Goal: Task Accomplishment & Management: Manage account settings

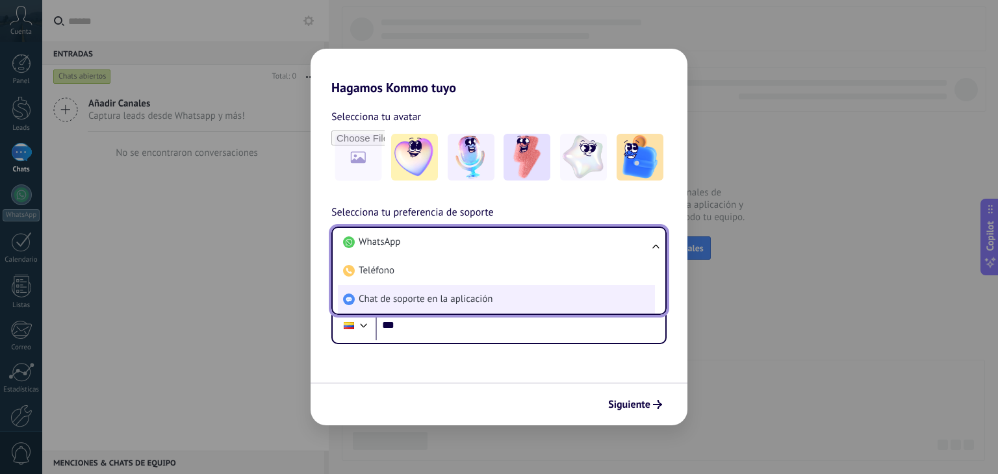
click at [437, 296] on span "Chat de soporte en la aplicación" at bounding box center [426, 299] width 134 height 13
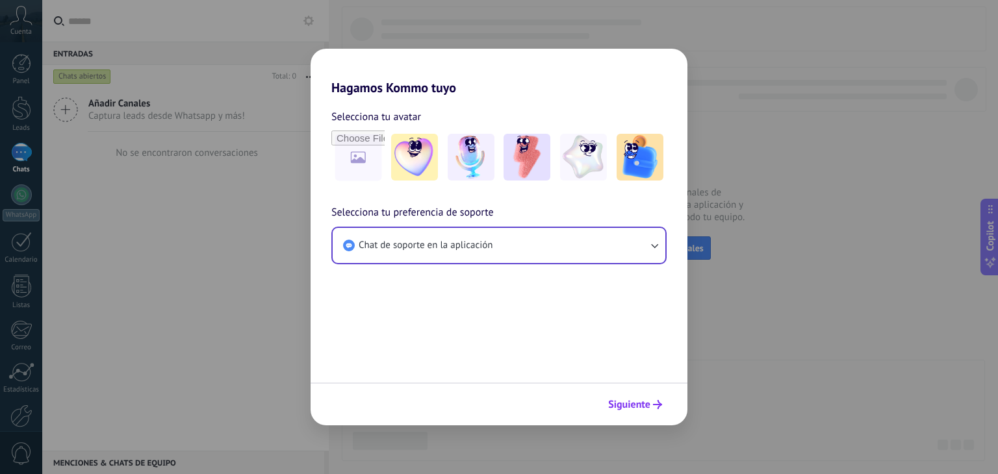
click at [634, 403] on span "Siguiente" at bounding box center [629, 404] width 42 height 9
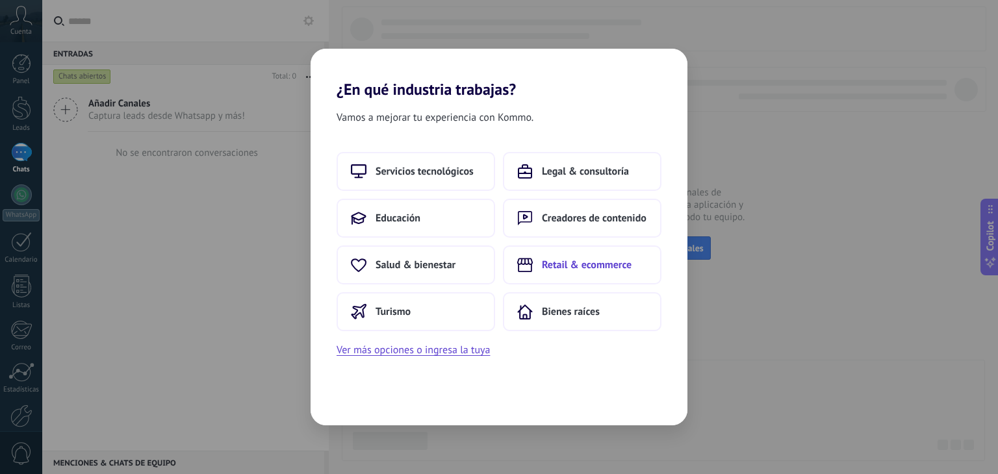
click at [550, 271] on span "Retail & ecommerce" at bounding box center [587, 265] width 90 height 13
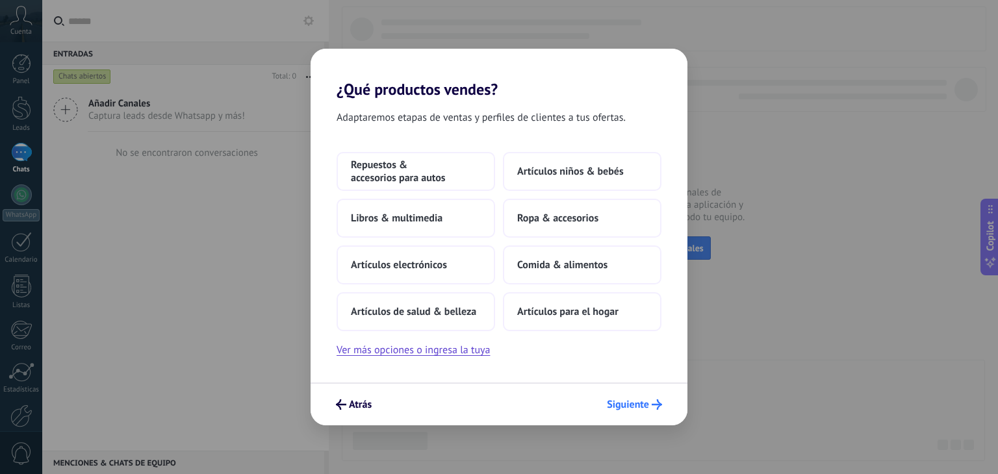
click at [643, 407] on span "Siguiente" at bounding box center [628, 404] width 42 height 9
click at [420, 263] on span "Artículos electrónicos" at bounding box center [399, 265] width 96 height 13
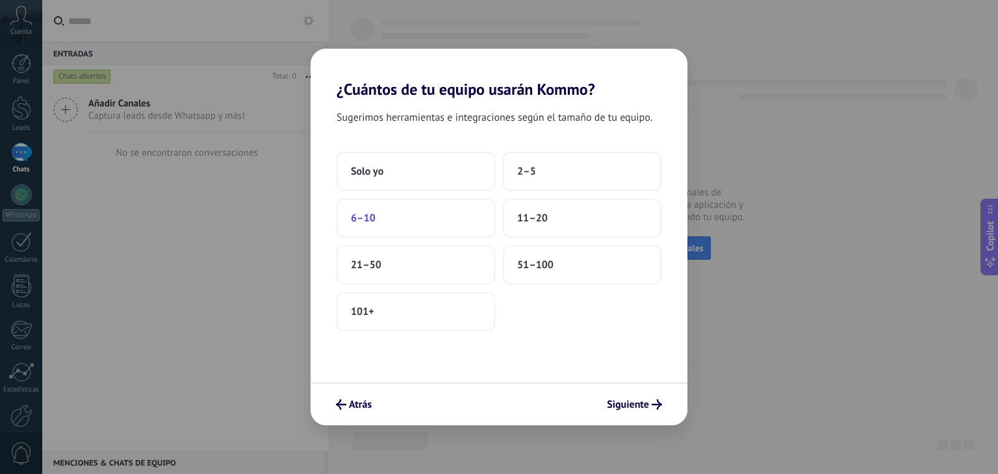
click at [419, 229] on button "6–10" at bounding box center [416, 218] width 159 height 39
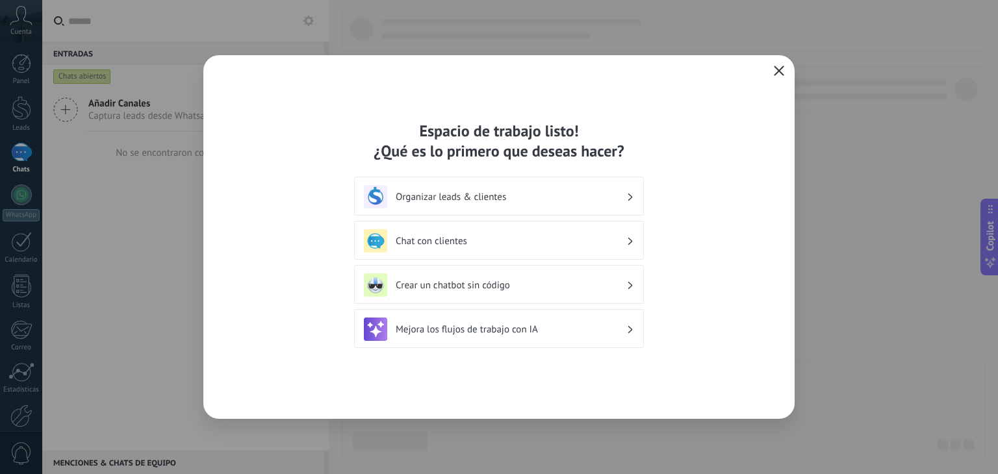
click at [780, 65] on button "button" at bounding box center [779, 71] width 17 height 18
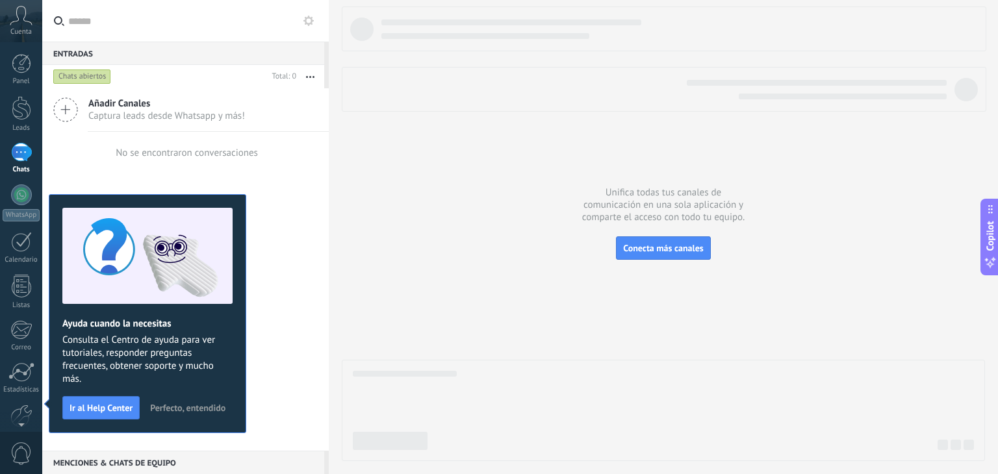
click at [208, 405] on span "Perfecto, entendido" at bounding box center [187, 407] width 75 height 9
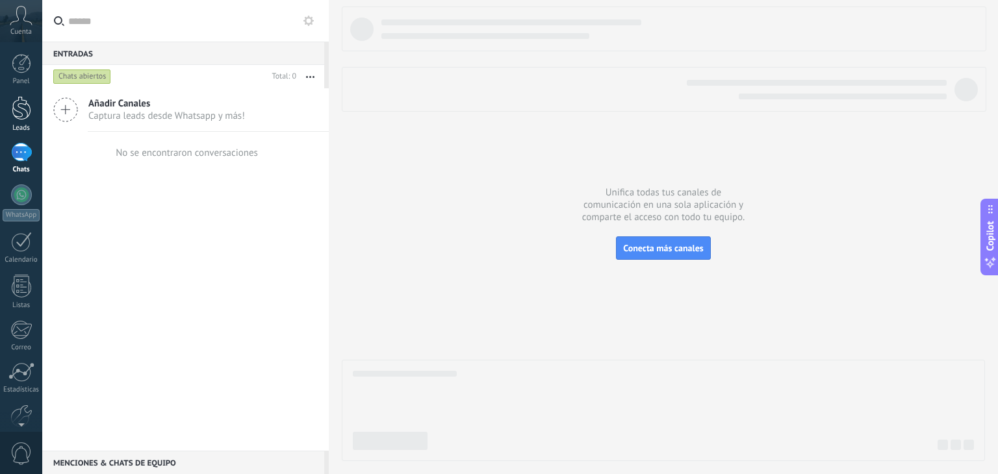
click at [26, 114] on div at bounding box center [21, 108] width 19 height 24
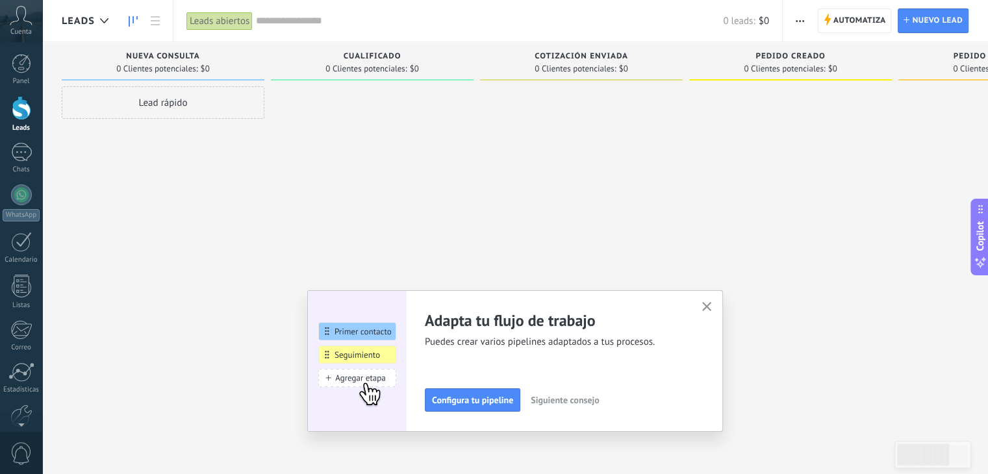
click at [711, 303] on icon "button" at bounding box center [707, 307] width 10 height 10
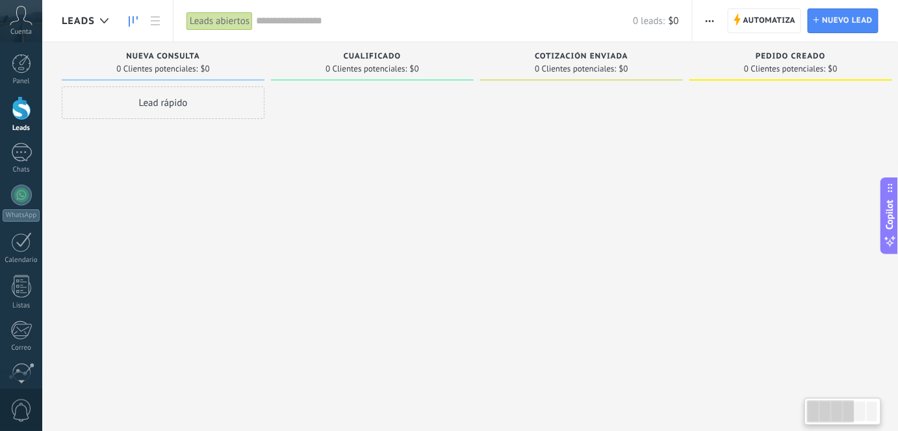
drag, startPoint x: 982, startPoint y: 0, endPoint x: 538, endPoint y: 229, distance: 499.8
click at [538, 229] on div at bounding box center [581, 216] width 203 height 261
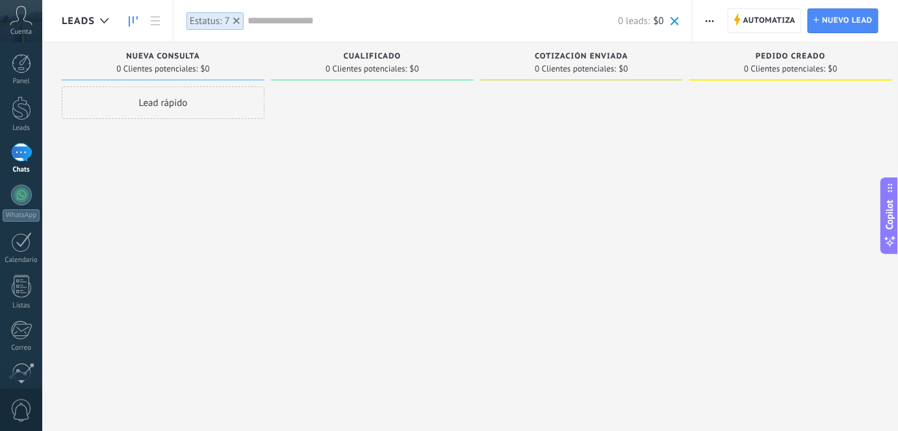
click at [235, 21] on icon at bounding box center [236, 21] width 6 height 6
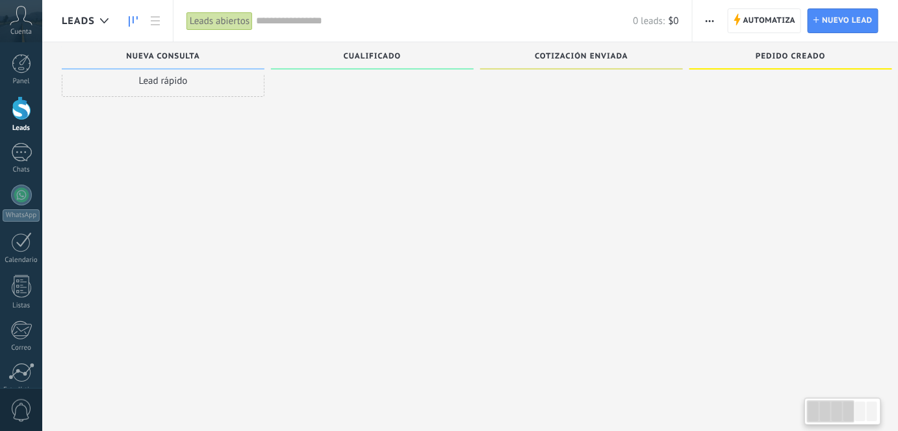
scroll to position [12, 0]
click at [17, 155] on div at bounding box center [21, 152] width 21 height 19
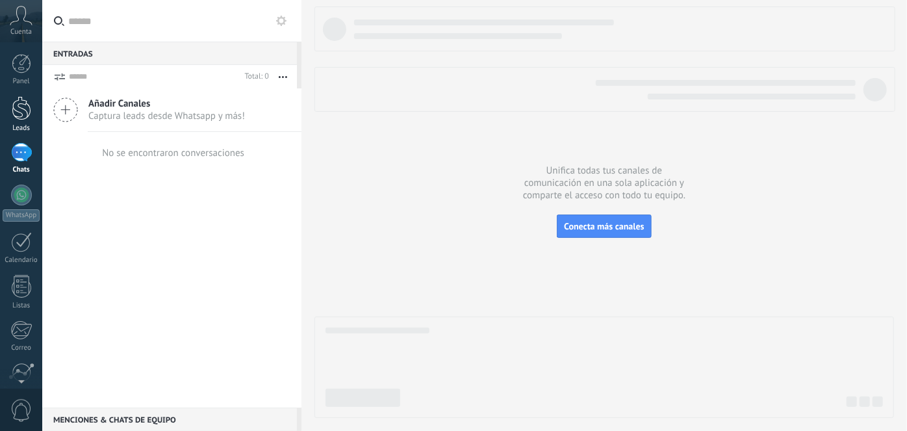
click at [26, 112] on div at bounding box center [21, 108] width 19 height 24
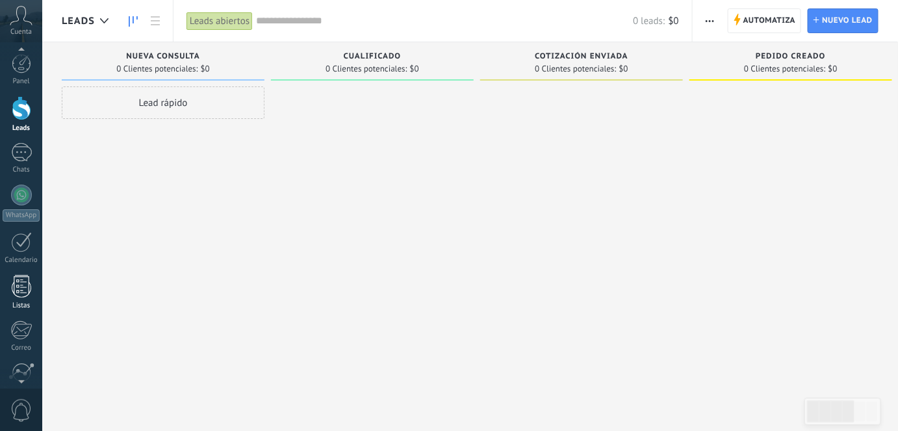
scroll to position [109, 0]
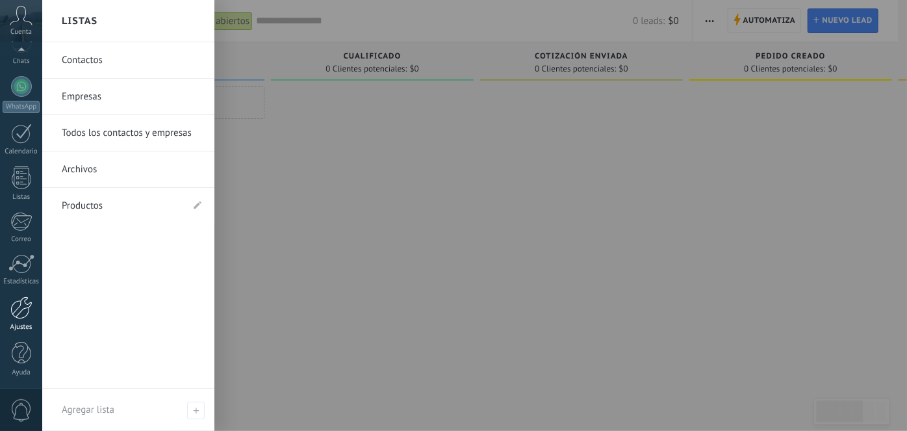
click at [24, 303] on div at bounding box center [21, 307] width 22 height 23
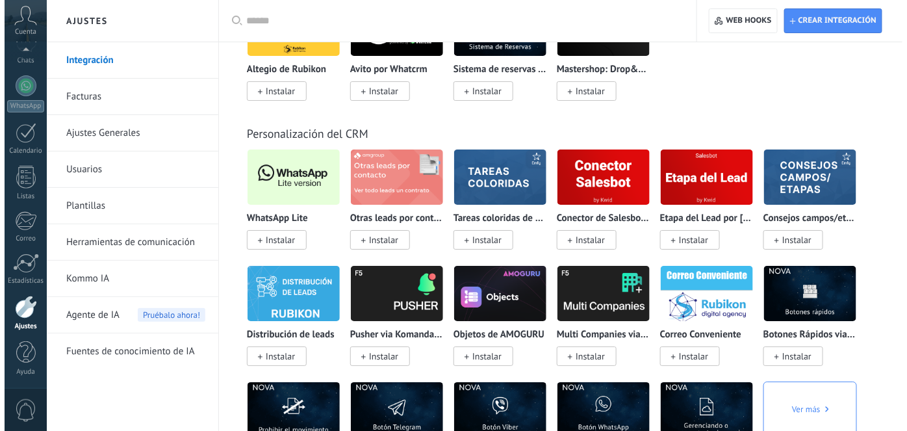
scroll to position [3099, 0]
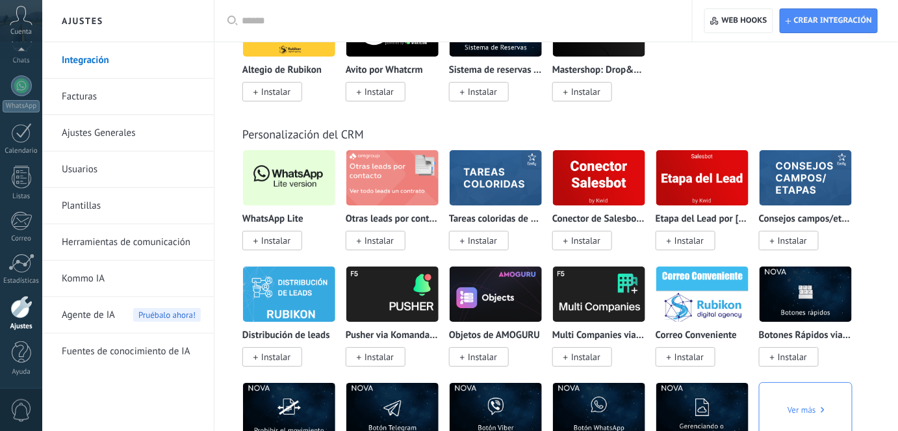
click at [275, 246] on span "Instalar" at bounding box center [275, 241] width 29 height 12
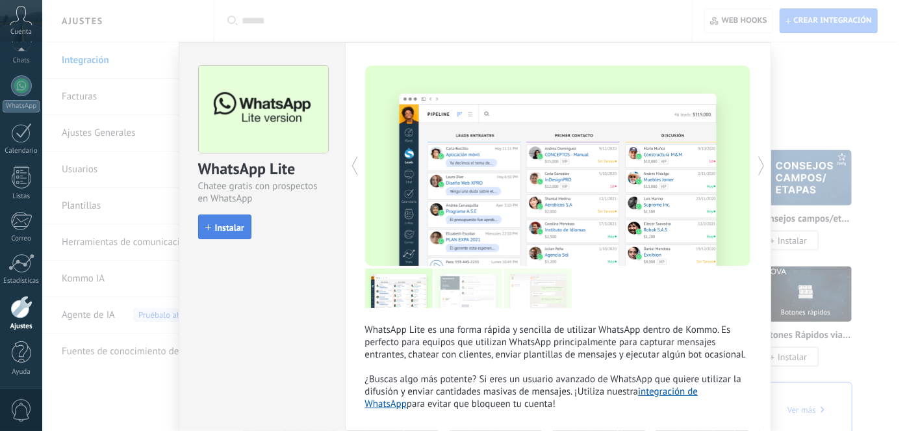
click at [240, 233] on button "Instalar" at bounding box center [224, 226] width 53 height 25
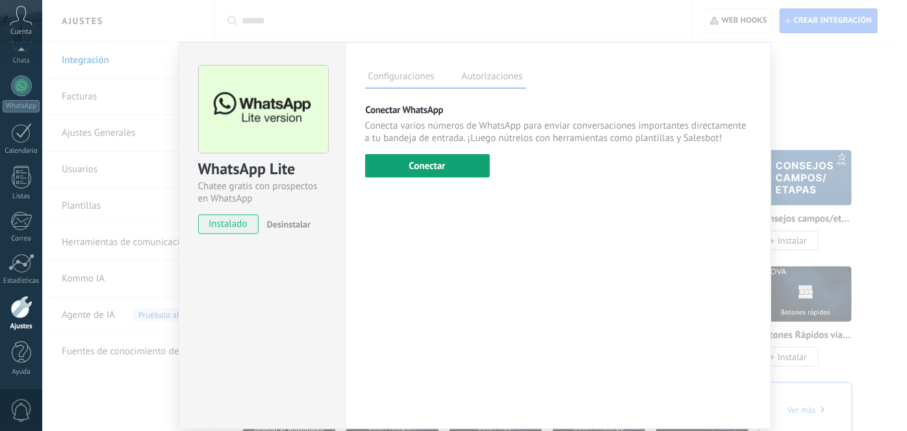
click at [450, 174] on button "Conectar" at bounding box center [427, 165] width 125 height 23
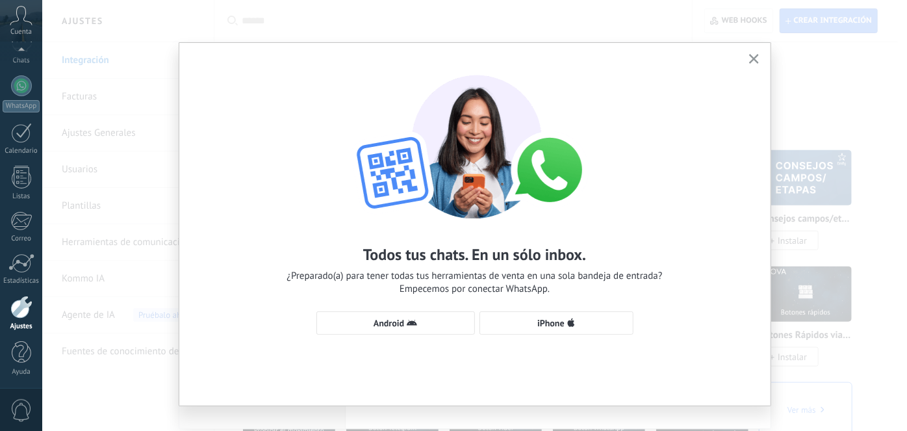
click at [756, 62] on use "button" at bounding box center [754, 59] width 10 height 10
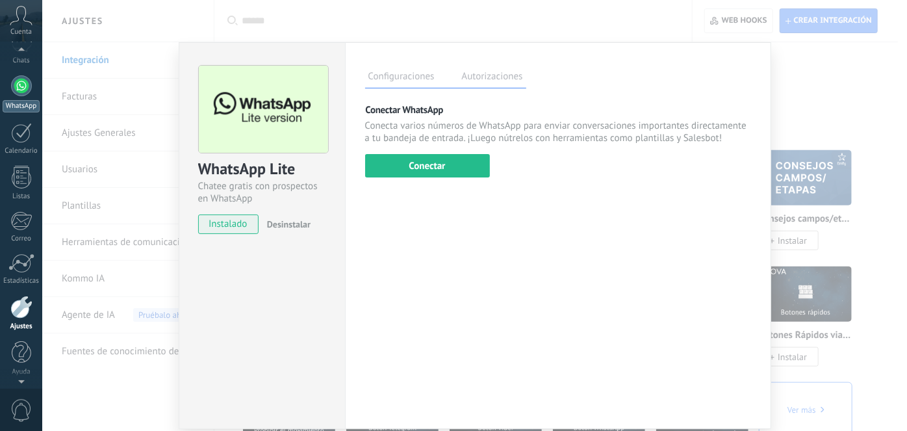
scroll to position [0, 0]
click at [19, 111] on div at bounding box center [21, 108] width 19 height 24
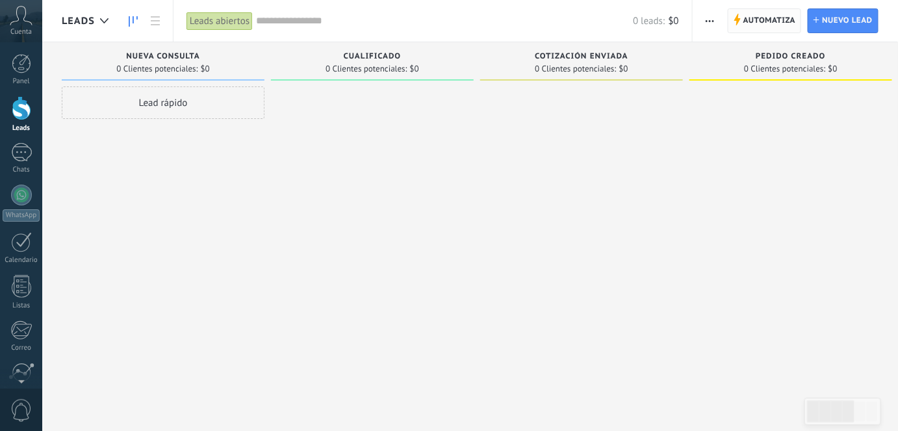
click at [742, 25] on span "Automatiza Automatiza" at bounding box center [765, 20] width 74 height 25
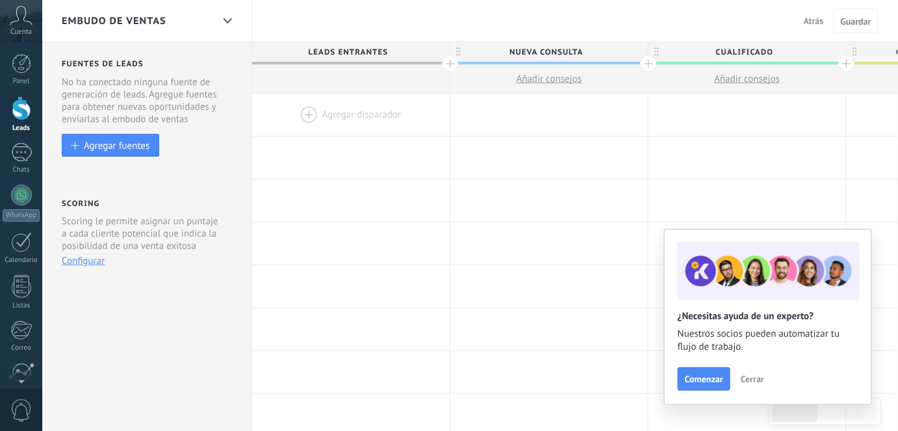
click at [557, 55] on span "Nueva consulta" at bounding box center [545, 52] width 191 height 20
click at [557, 55] on input "**********" at bounding box center [546, 51] width 172 height 19
type input "**********"
click at [734, 54] on span "Cualificado" at bounding box center [743, 52] width 191 height 20
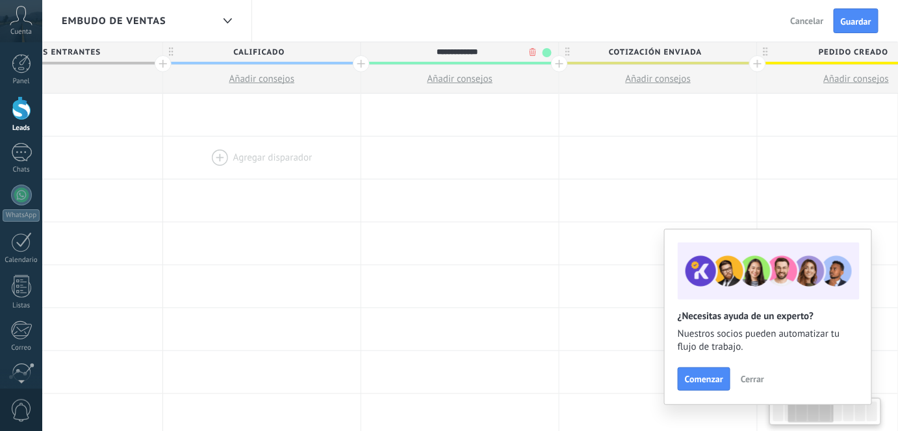
scroll to position [0, 289]
type input "**********"
click at [643, 51] on span "Cotización enviada" at bounding box center [652, 52] width 191 height 20
type input "**********"
click at [833, 50] on span "Pedido creado" at bounding box center [851, 52] width 191 height 20
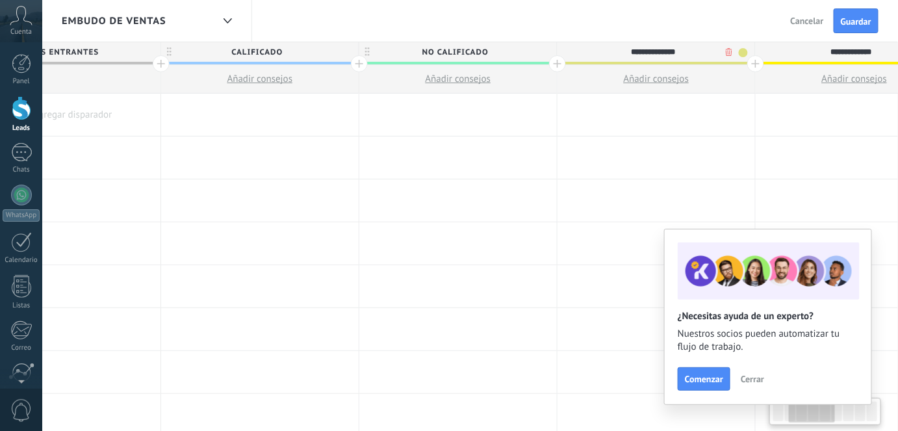
scroll to position [0, 327]
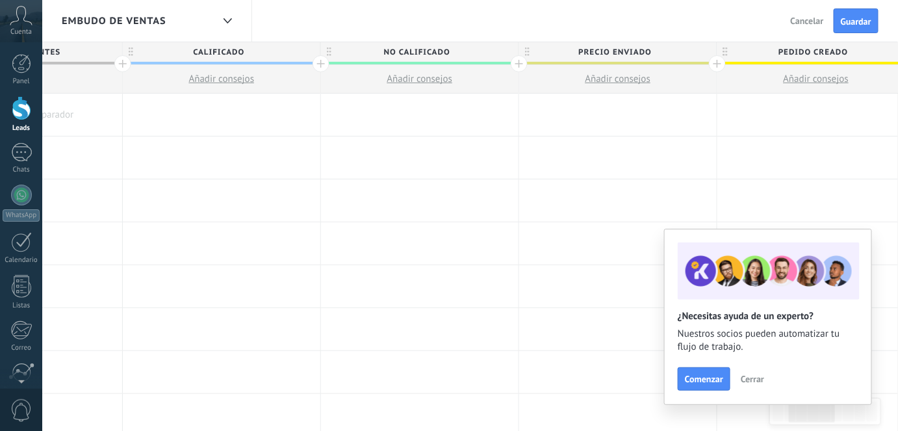
click at [791, 45] on span "Pedido creado" at bounding box center [812, 52] width 191 height 20
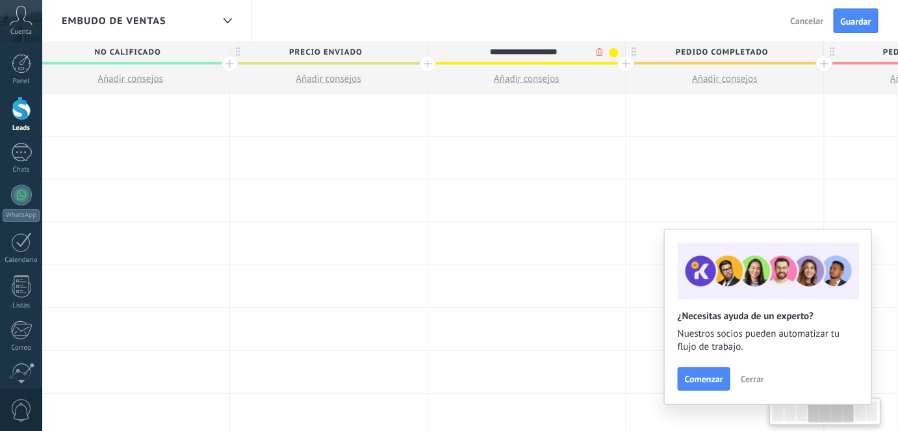
scroll to position [0, 725]
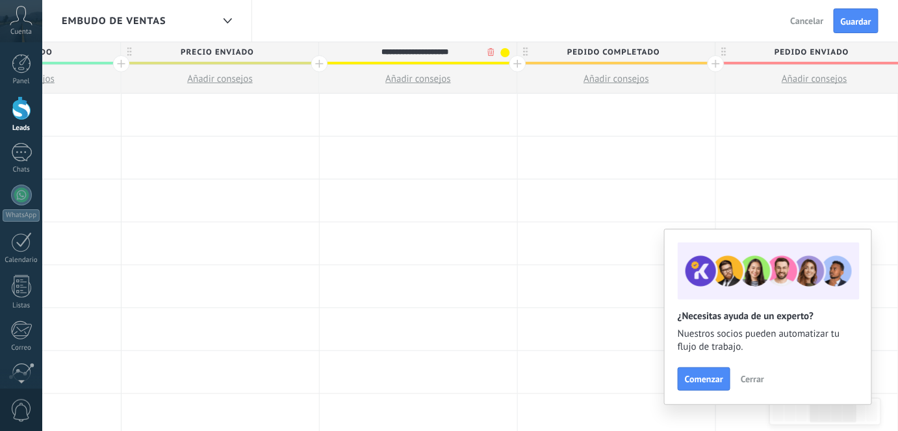
type input "**********"
click at [665, 49] on span "Pedido completado" at bounding box center [613, 52] width 191 height 20
click at [685, 54] on body ".abccls-1,.abccls-2{fill-rule:evenodd}.abccls-2{fill:#fff} .abfcls-1{fill:none}…" at bounding box center [449, 215] width 898 height 431
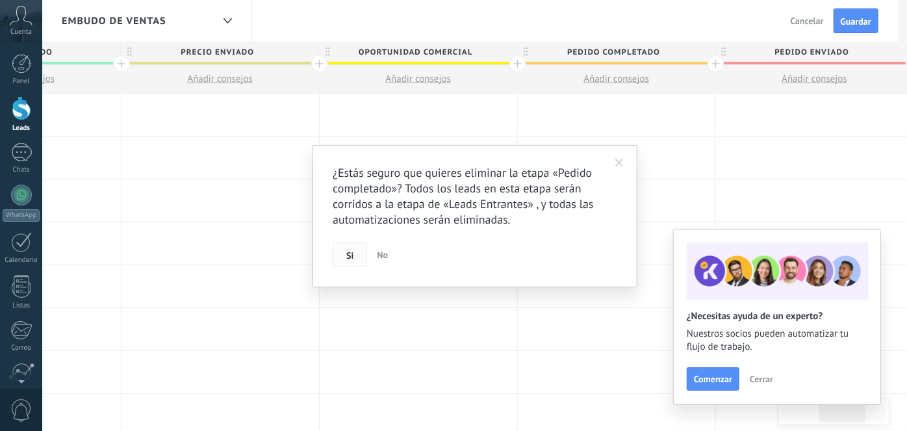
click at [346, 259] on span "Si" at bounding box center [349, 255] width 7 height 9
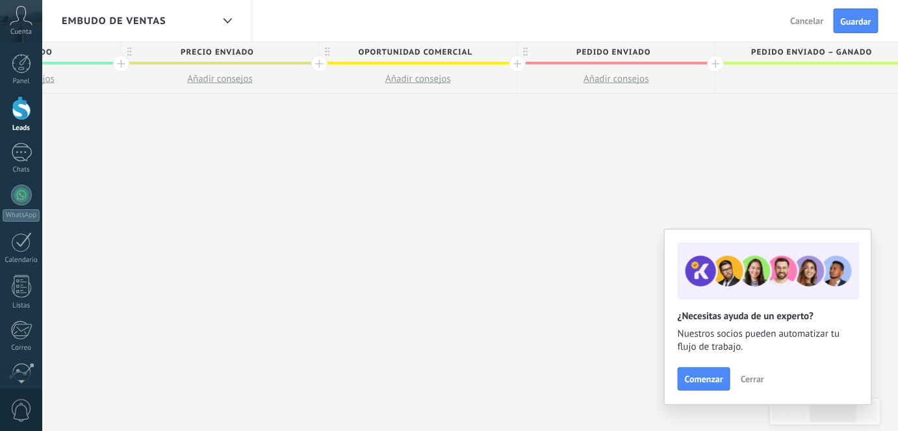
click at [682, 51] on span "Pedido enviado" at bounding box center [613, 52] width 191 height 20
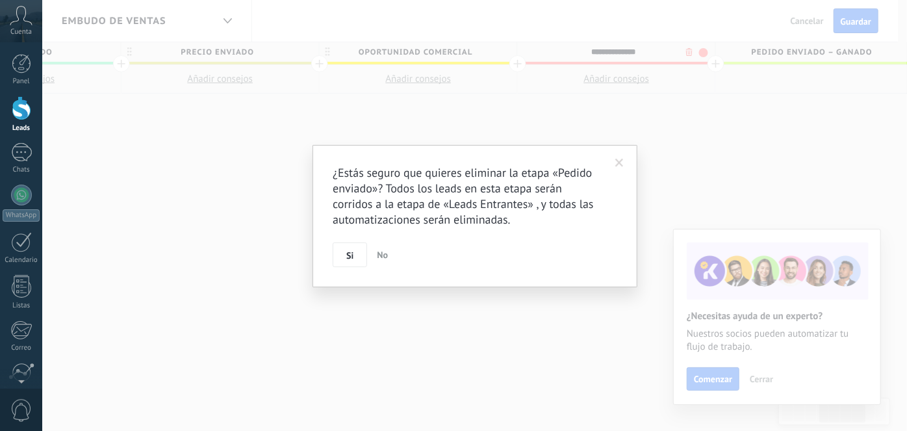
click at [685, 52] on body ".abccls-1,.abccls-2{fill-rule:evenodd}.abccls-2{fill:#fff} .abfcls-1{fill:none}…" at bounding box center [453, 215] width 907 height 431
click at [357, 252] on button "Si" at bounding box center [350, 254] width 34 height 25
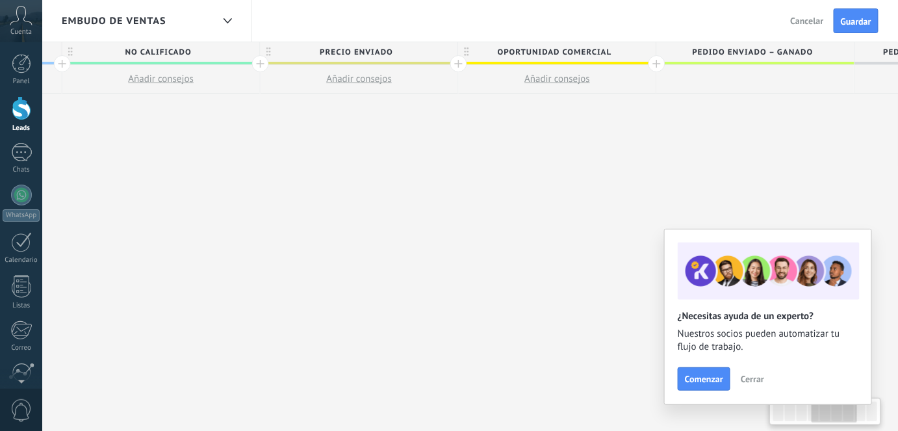
scroll to position [0, 584]
click at [653, 59] on div at bounding box center [658, 63] width 17 height 17
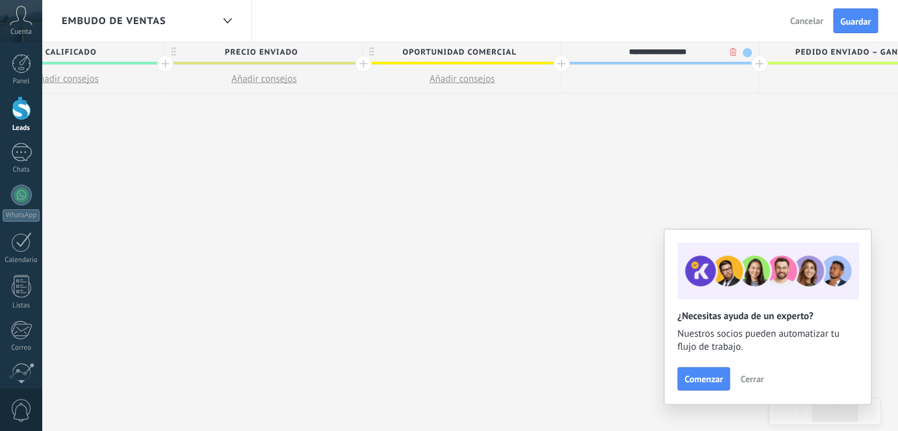
type input "**********"
click at [680, 12] on div "Embudo de ventas Atrás Cancelar Guardar" at bounding box center [470, 21] width 856 height 42
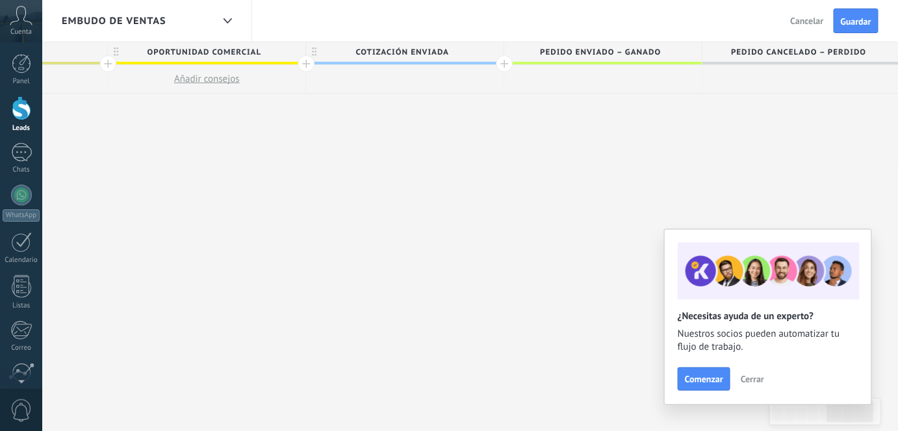
click at [756, 379] on span "Cerrar" at bounding box center [752, 378] width 23 height 9
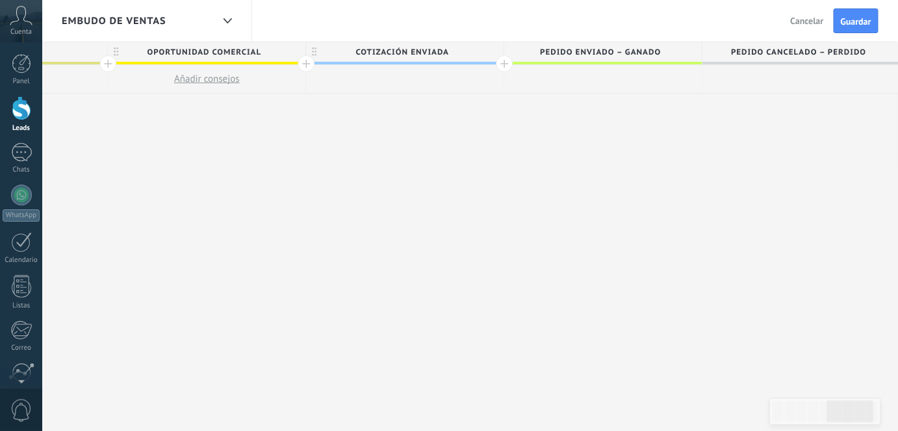
click at [793, 83] on div at bounding box center [801, 79] width 198 height 29
click at [867, 17] on span "Guardar" at bounding box center [856, 21] width 31 height 9
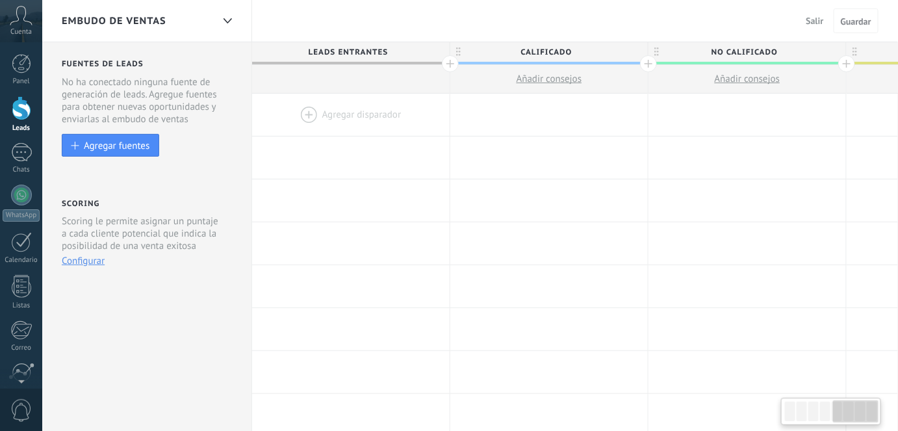
scroll to position [0, 937]
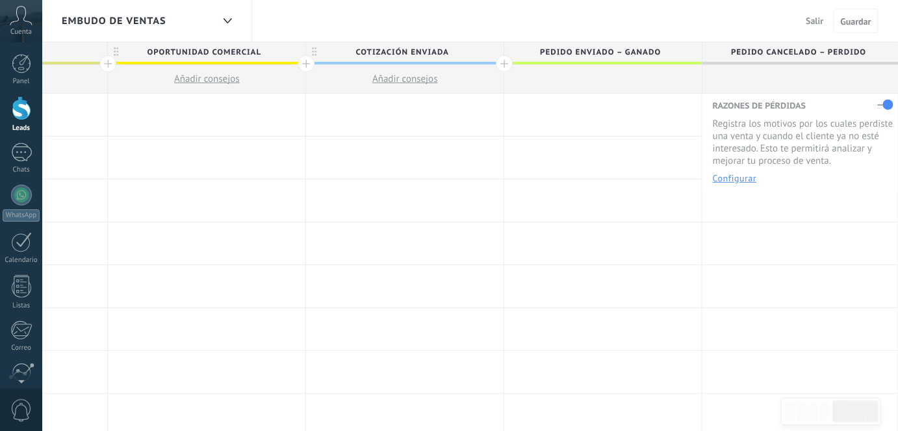
click at [741, 182] on button "Configurar" at bounding box center [735, 177] width 44 height 9
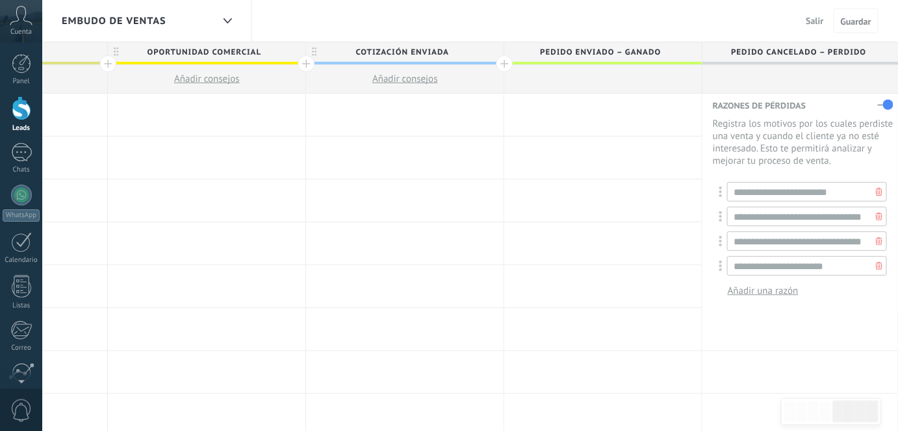
click at [876, 218] on icon at bounding box center [879, 216] width 6 height 8
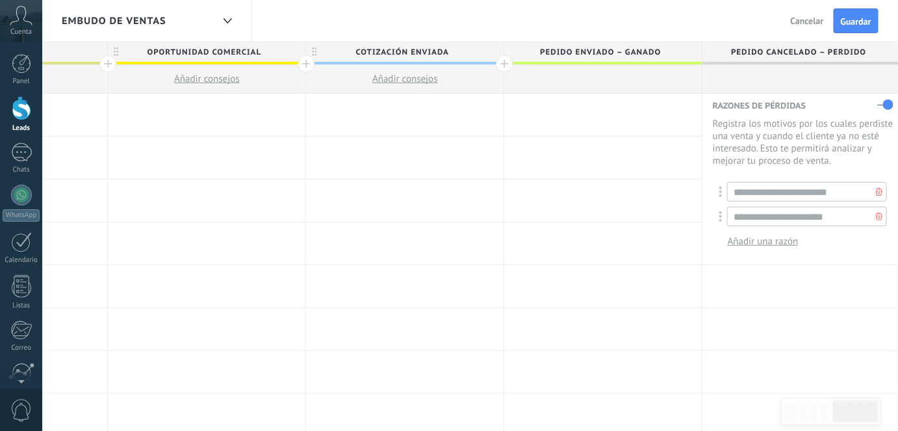
click at [876, 218] on icon at bounding box center [879, 216] width 6 height 8
click at [809, 190] on input "**********" at bounding box center [807, 191] width 160 height 19
type input "**********"
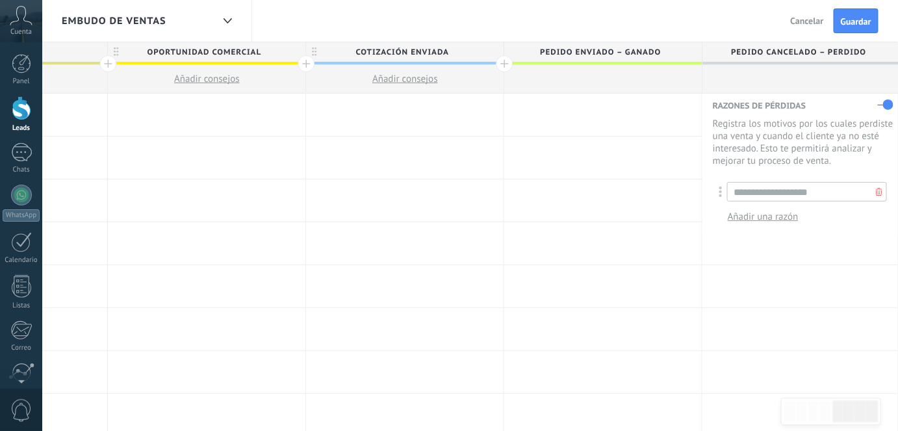
click at [780, 213] on span "Añadir una razón" at bounding box center [763, 217] width 71 height 12
type input "**********"
click at [781, 242] on span "Añadir una razón" at bounding box center [763, 241] width 71 height 12
type input "**********"
click at [785, 267] on span "Añadir una razón" at bounding box center [763, 266] width 71 height 12
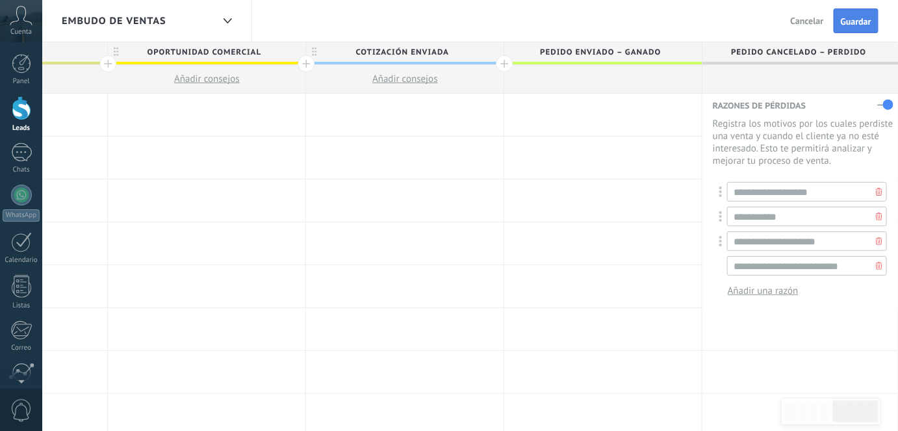
type input "**********"
click at [855, 23] on span "Guardar" at bounding box center [856, 21] width 31 height 9
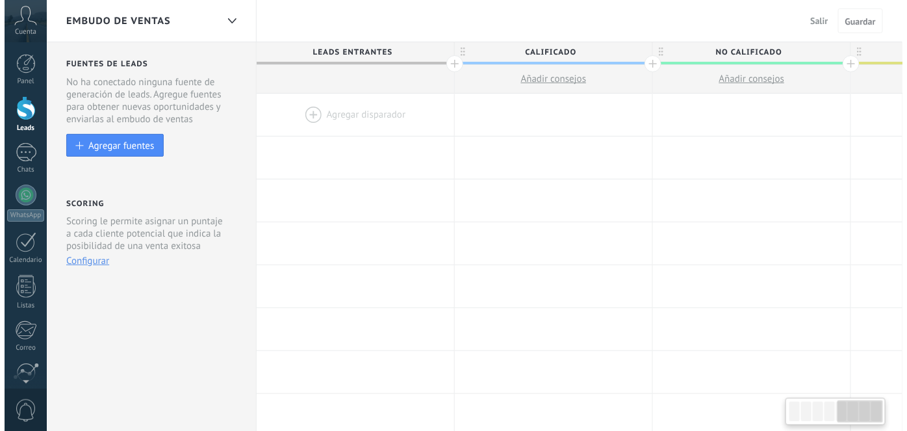
scroll to position [0, 937]
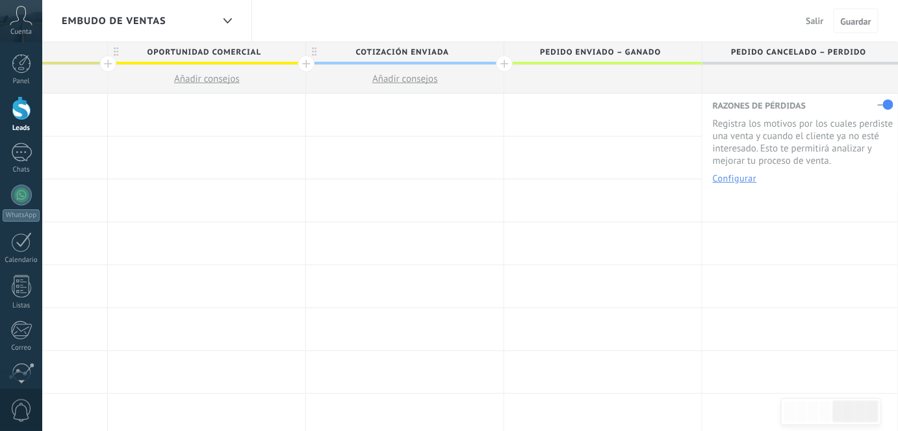
click at [25, 104] on div at bounding box center [21, 108] width 19 height 24
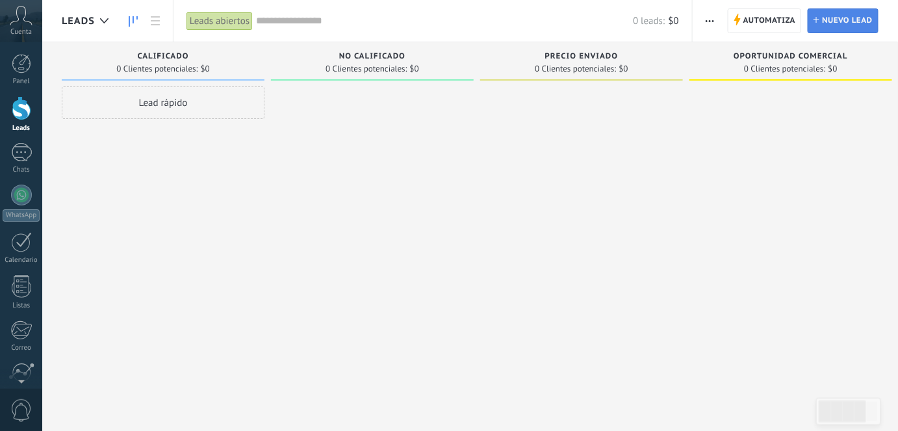
click at [842, 25] on span "Nuevo lead" at bounding box center [847, 20] width 51 height 23
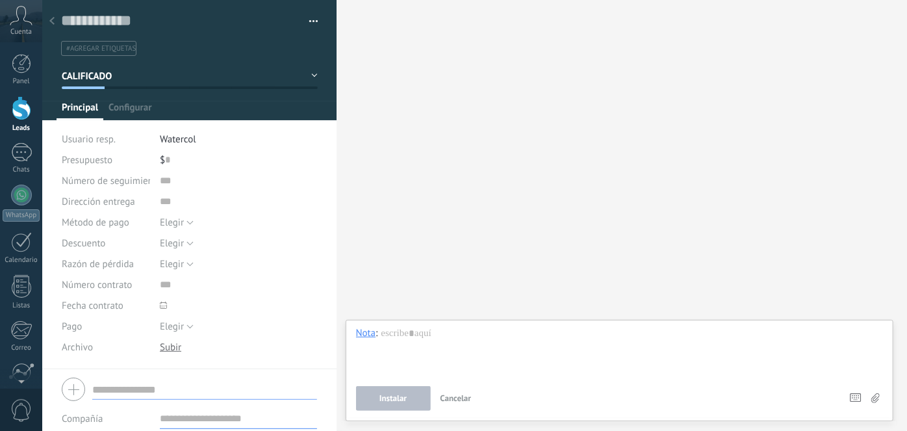
click at [265, 81] on button "CALIFICADO" at bounding box center [190, 75] width 256 height 23
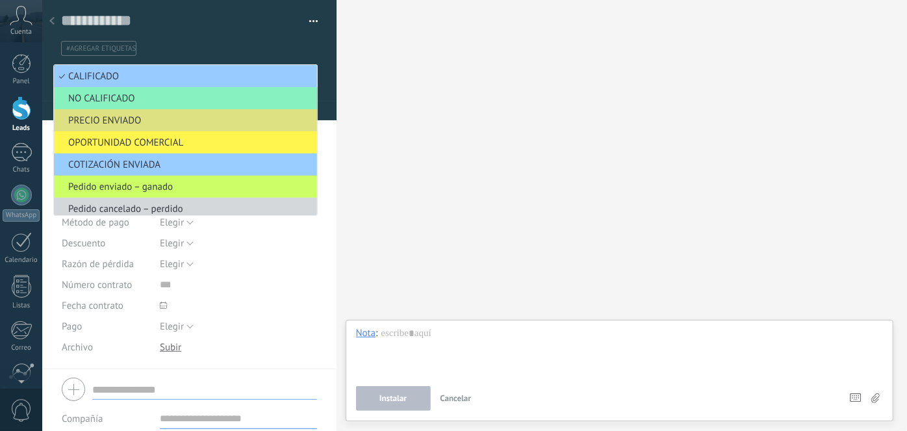
scroll to position [6, 0]
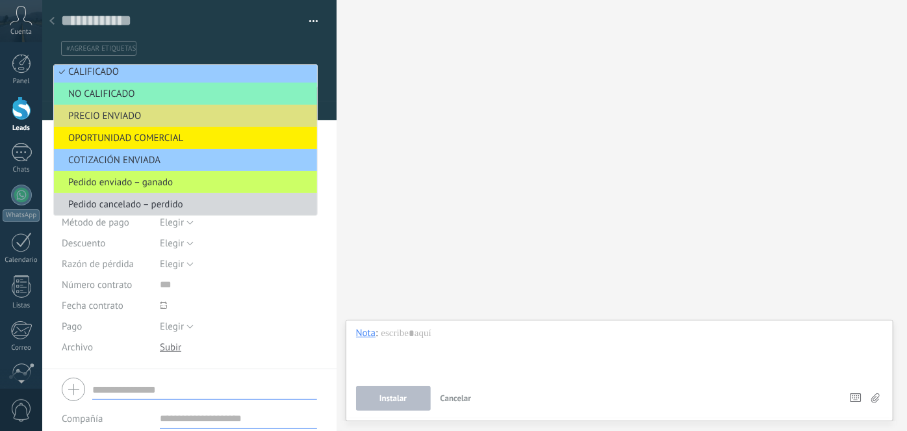
click at [427, 151] on div "Buscar Carga más Participantes: 0 Agregar usuario Bots: 0" at bounding box center [622, 215] width 570 height 431
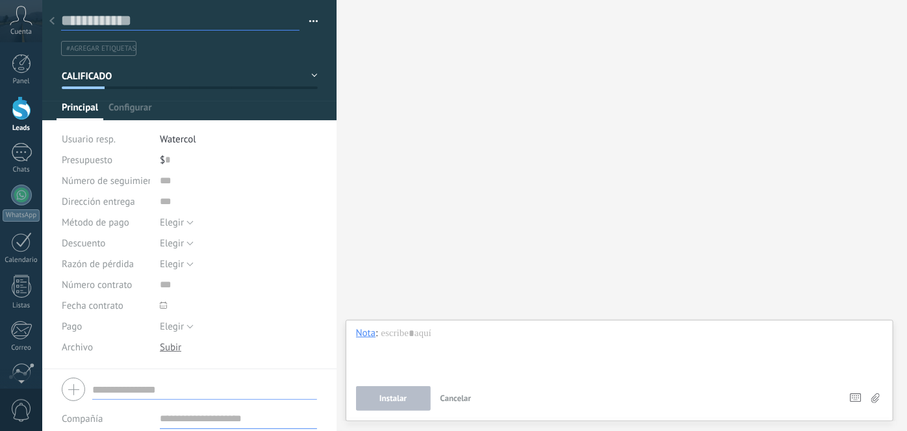
click at [111, 21] on input "text" at bounding box center [180, 20] width 238 height 19
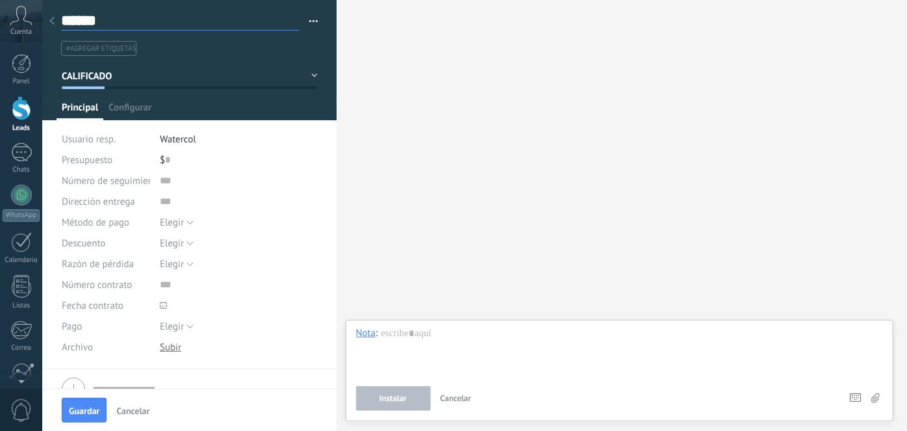
type input "*****"
click at [399, 176] on div "Buscar Carga más Participantes: 0 Agregar usuario Bots: 0" at bounding box center [622, 215] width 570 height 431
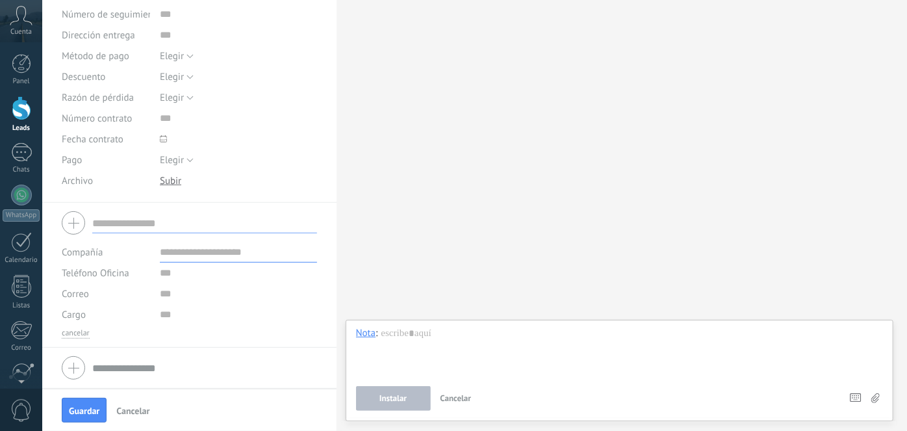
scroll to position [0, 0]
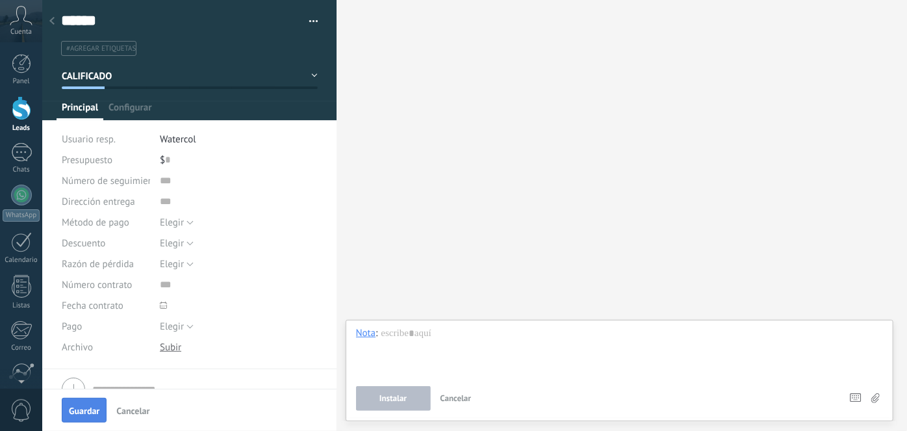
click at [90, 406] on span "Guardar" at bounding box center [84, 410] width 31 height 9
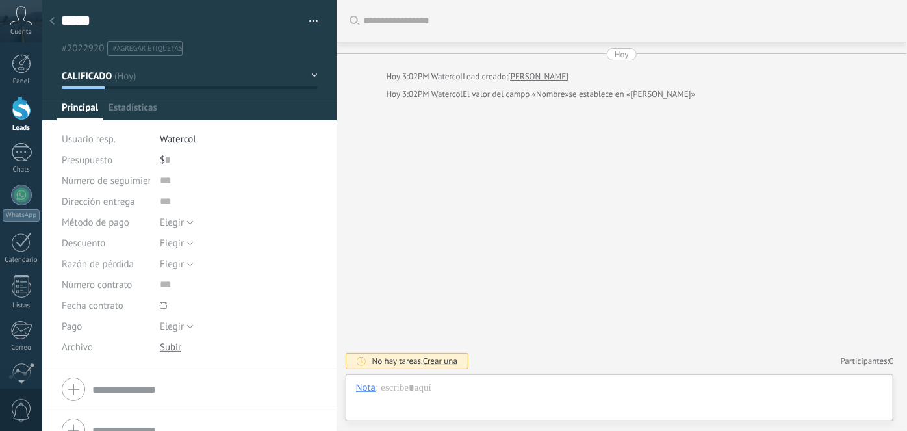
scroll to position [19, 0]
click at [104, 73] on span "CALIFICADO" at bounding box center [87, 76] width 51 height 12
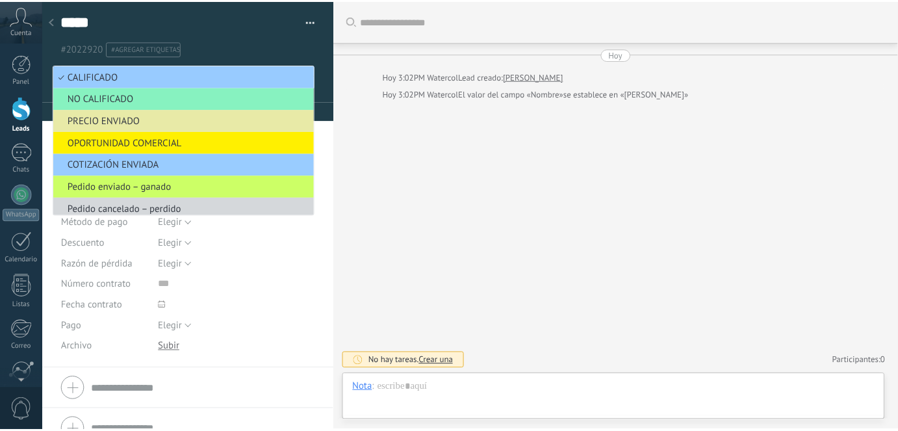
scroll to position [6, 0]
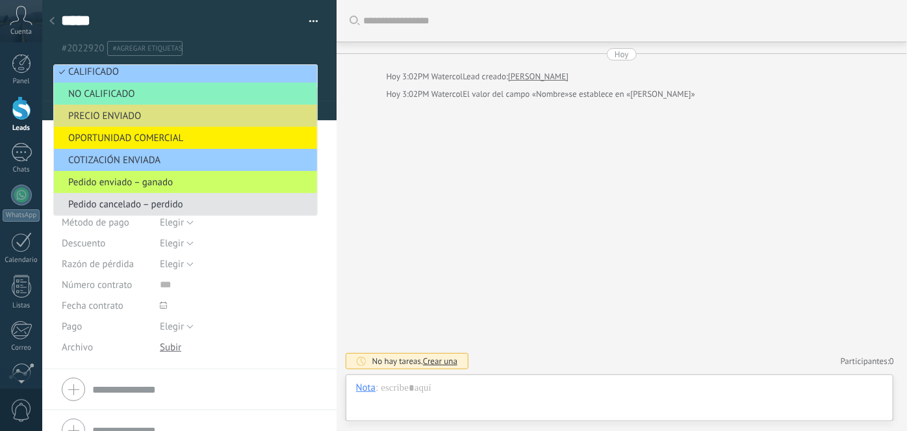
click at [73, 199] on span "Pedido cancelado – perdido" at bounding box center [183, 204] width 259 height 12
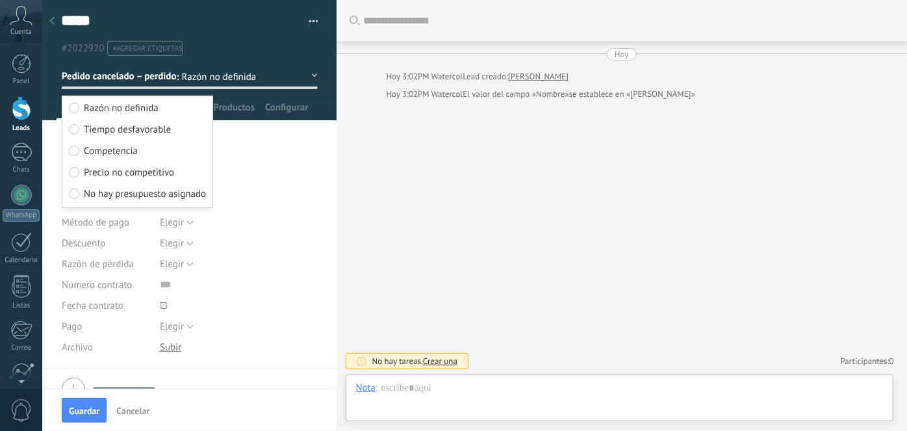
click at [497, 258] on div "Buscar Carga más Hoy Hoy 3:02PM Watercol Lead creado: Karen Hoy 3:02PM Watercol…" at bounding box center [622, 215] width 570 height 431
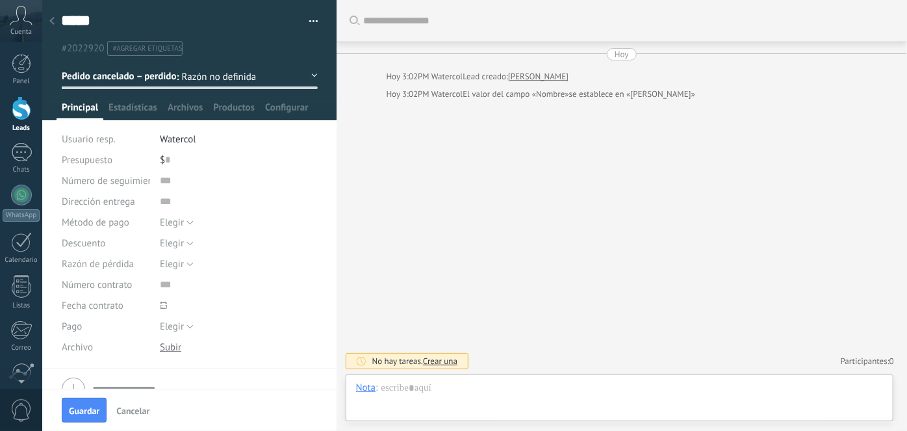
click at [28, 121] on link "Leads" at bounding box center [21, 114] width 42 height 36
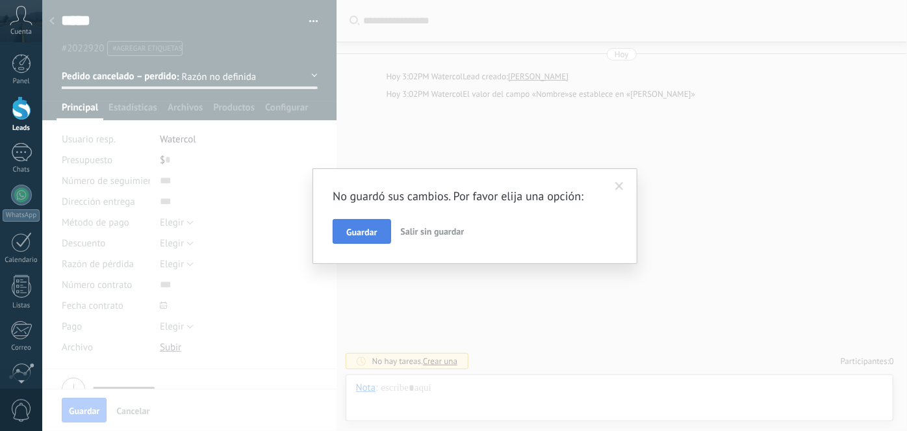
click at [359, 229] on span "Guardar" at bounding box center [361, 231] width 31 height 9
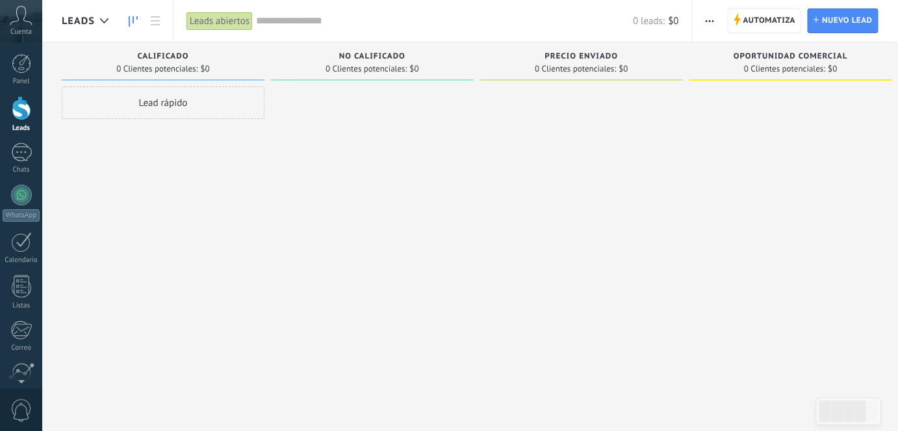
click at [161, 105] on div "Lead rápido" at bounding box center [163, 102] width 203 height 32
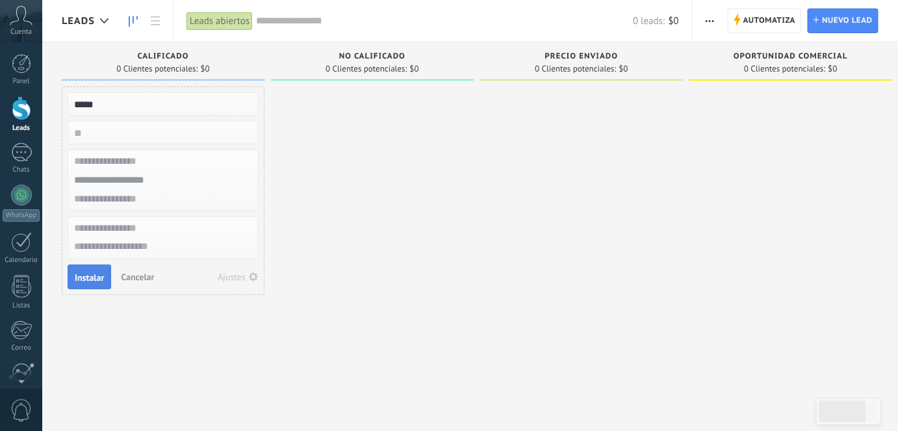
type input "*****"
click at [96, 279] on span "Instalar" at bounding box center [89, 277] width 29 height 9
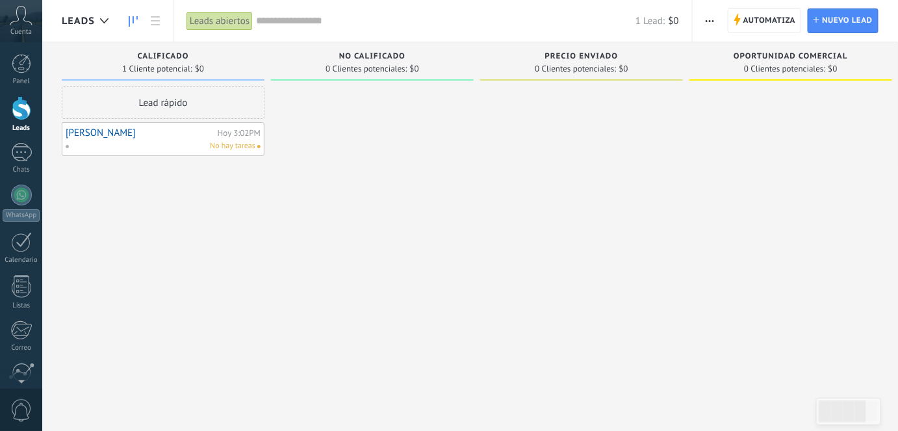
click at [83, 131] on link "luisa" at bounding box center [140, 132] width 149 height 11
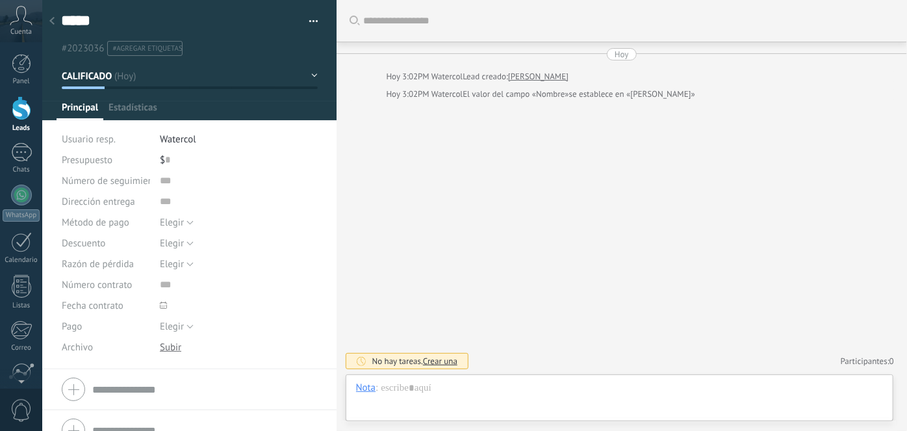
scroll to position [19, 0]
click at [149, 80] on button "CALIFICADO" at bounding box center [190, 75] width 256 height 23
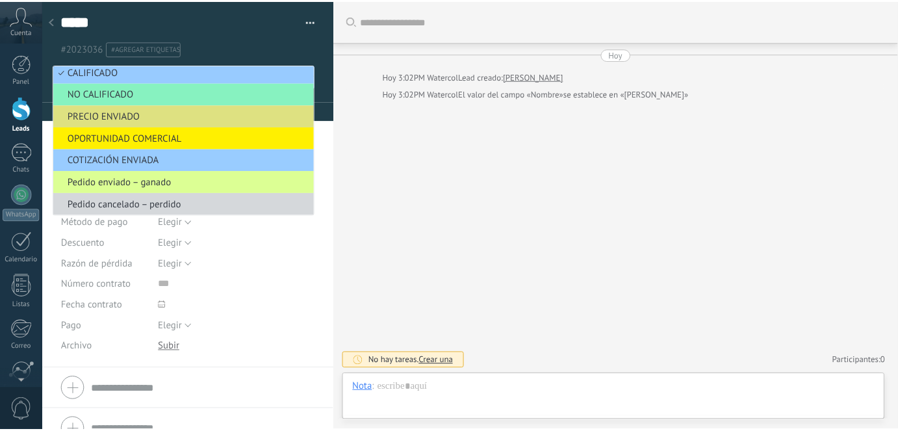
scroll to position [0, 0]
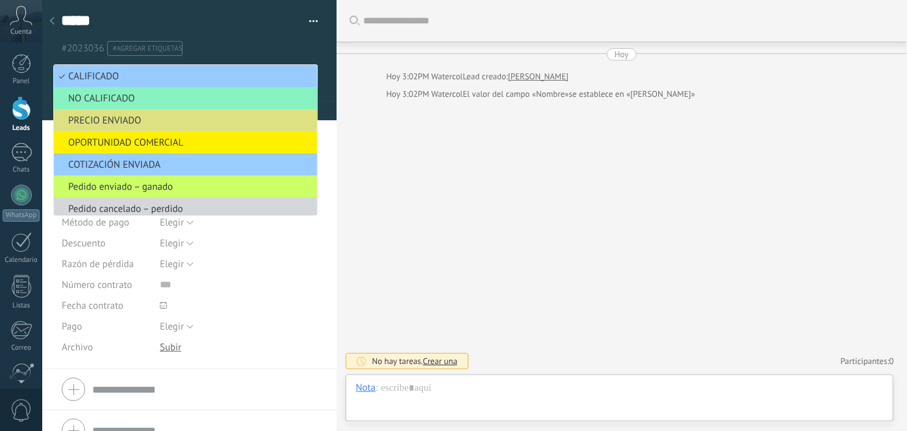
click at [554, 200] on div "Buscar Carga más Hoy Hoy 3:02PM Watercol Lead creado: luisa Hoy 3:02PM Watercol…" at bounding box center [622, 215] width 570 height 431
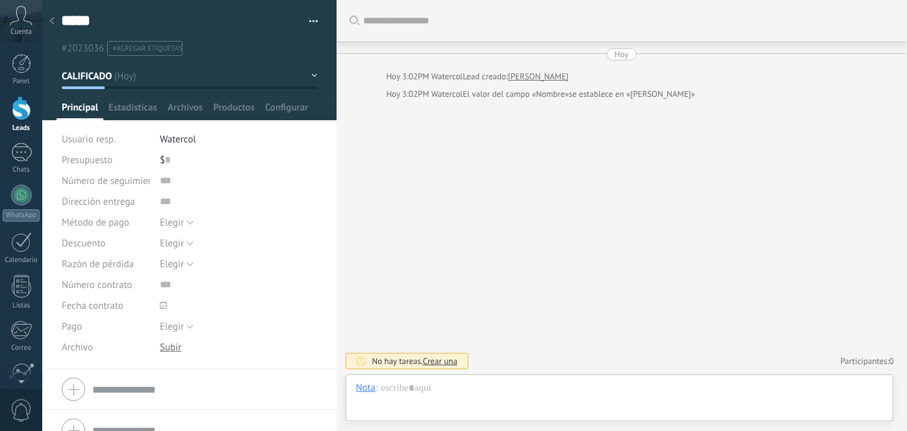
click at [51, 14] on div at bounding box center [52, 21] width 18 height 25
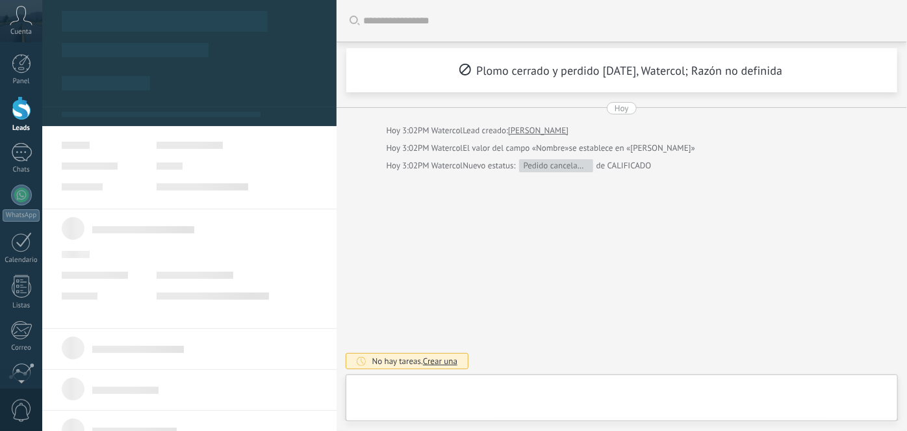
click at [24, 109] on div at bounding box center [21, 108] width 19 height 24
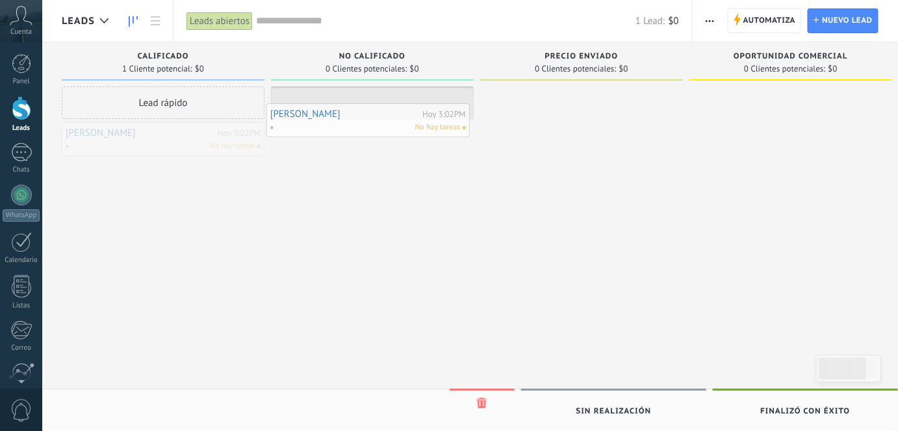
drag, startPoint x: 164, startPoint y: 144, endPoint x: 369, endPoint y: 129, distance: 205.2
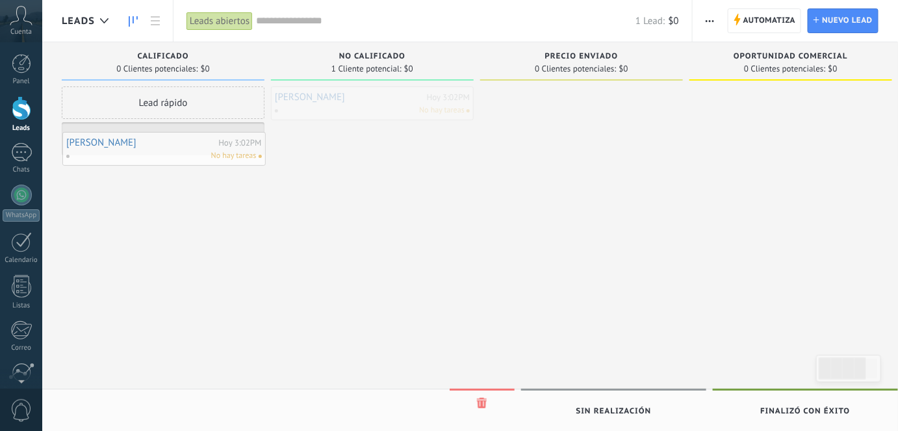
drag, startPoint x: 363, startPoint y: 101, endPoint x: 140, endPoint y: 139, distance: 225.5
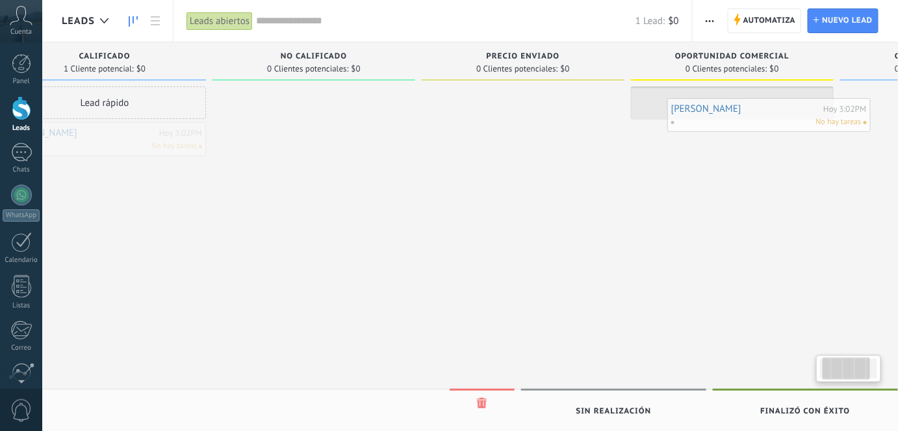
drag, startPoint x: 194, startPoint y: 138, endPoint x: 799, endPoint y: 112, distance: 606.1
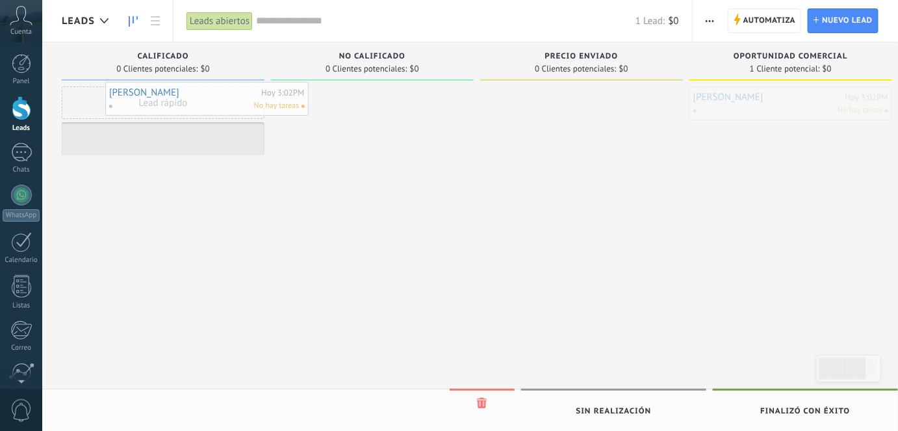
drag, startPoint x: 744, startPoint y: 104, endPoint x: 138, endPoint y: 100, distance: 605.6
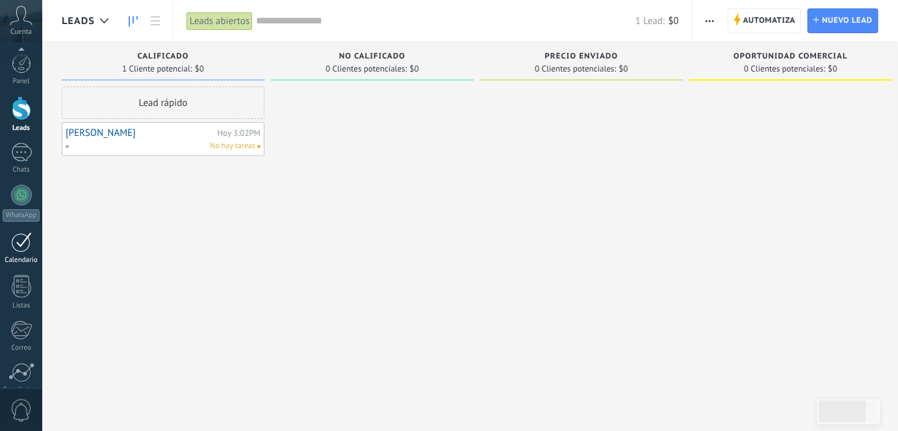
scroll to position [109, 0]
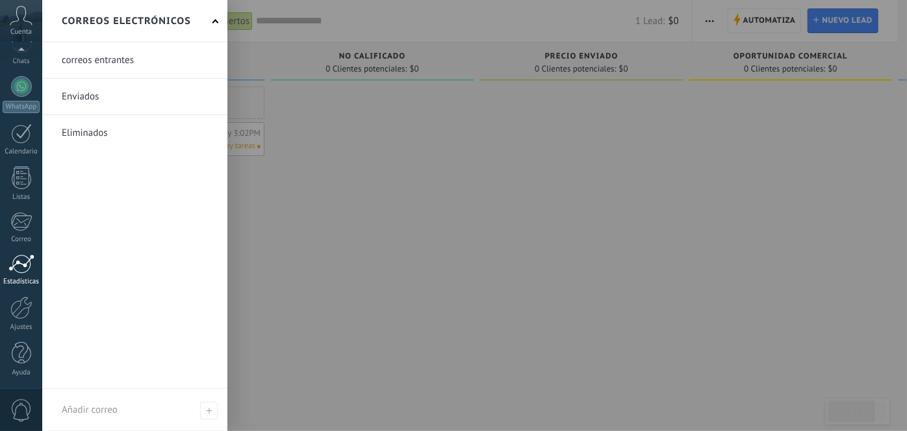
click at [19, 259] on div at bounding box center [21, 263] width 26 height 19
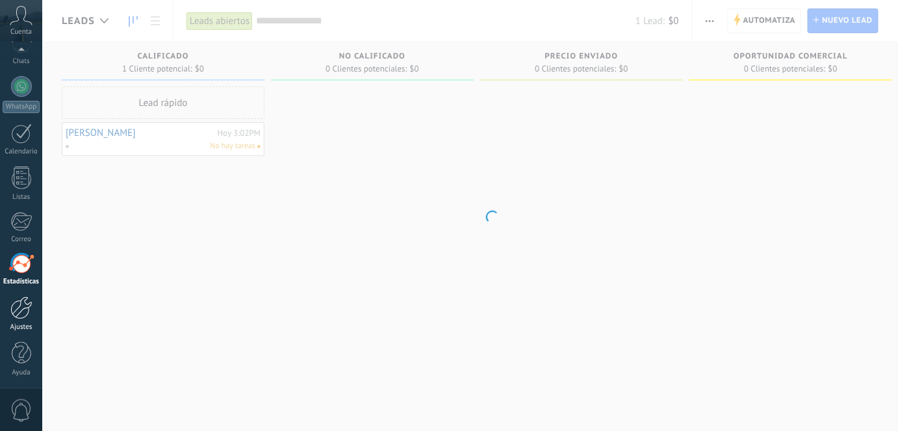
click at [16, 305] on div at bounding box center [21, 307] width 22 height 23
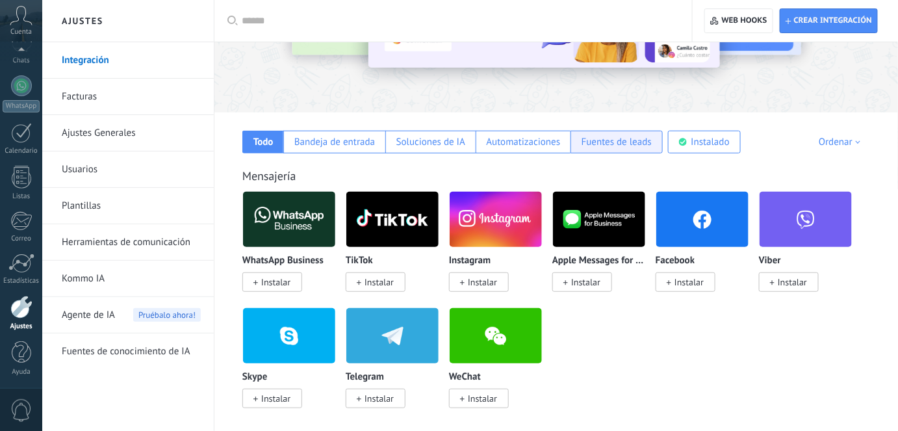
scroll to position [150, 0]
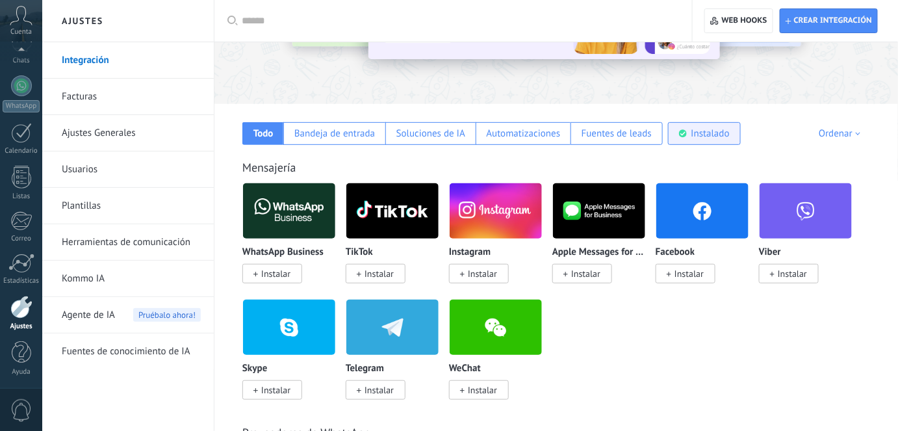
click at [708, 134] on div "Instalado" at bounding box center [710, 133] width 38 height 12
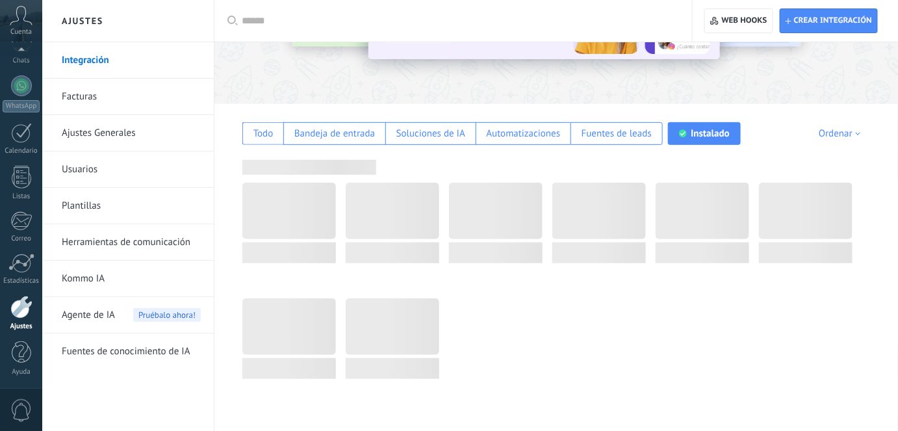
scroll to position [34, 0]
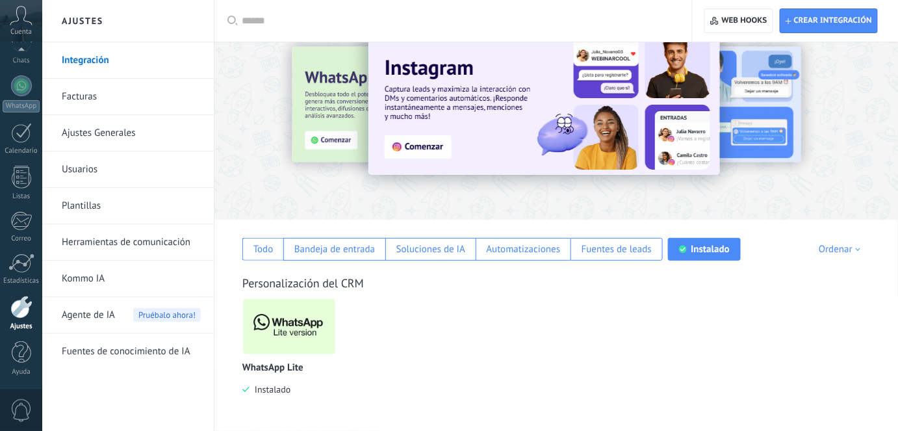
click at [282, 326] on img at bounding box center [289, 326] width 92 height 63
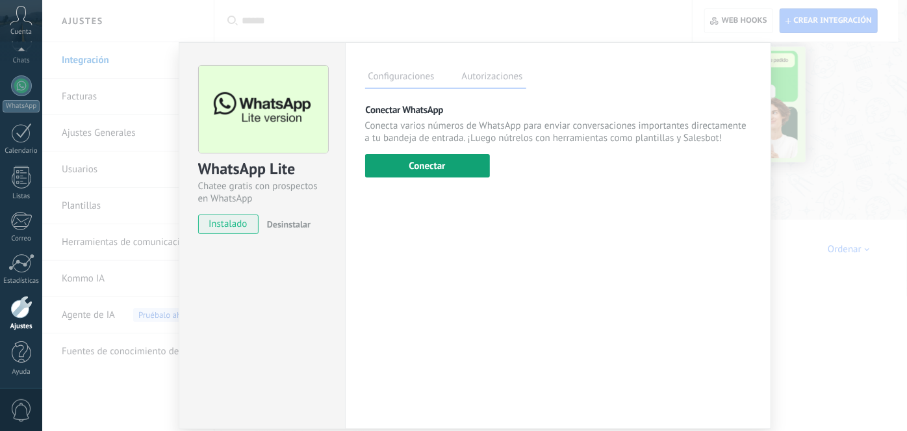
click at [424, 166] on button "Conectar" at bounding box center [427, 165] width 125 height 23
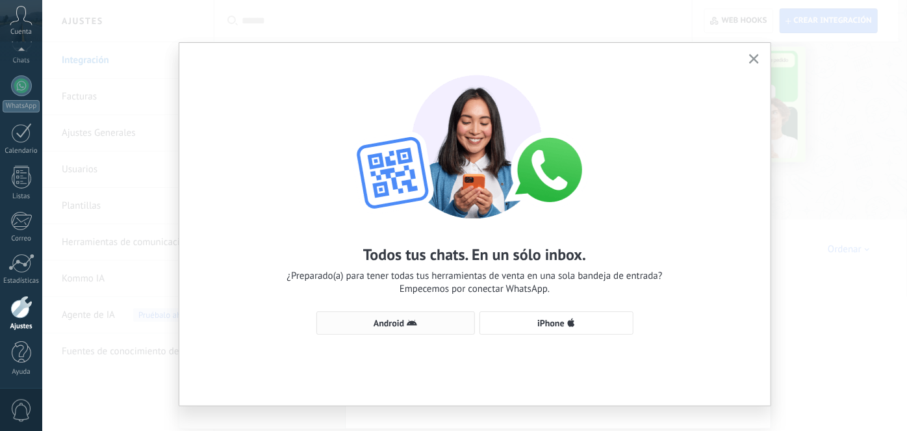
click at [403, 327] on span "Android" at bounding box center [396, 323] width 144 height 10
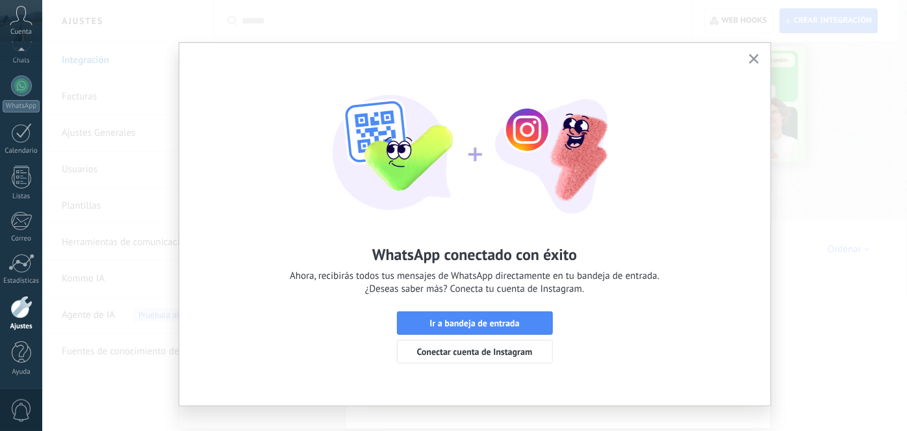
click at [754, 62] on use "button" at bounding box center [754, 59] width 10 height 10
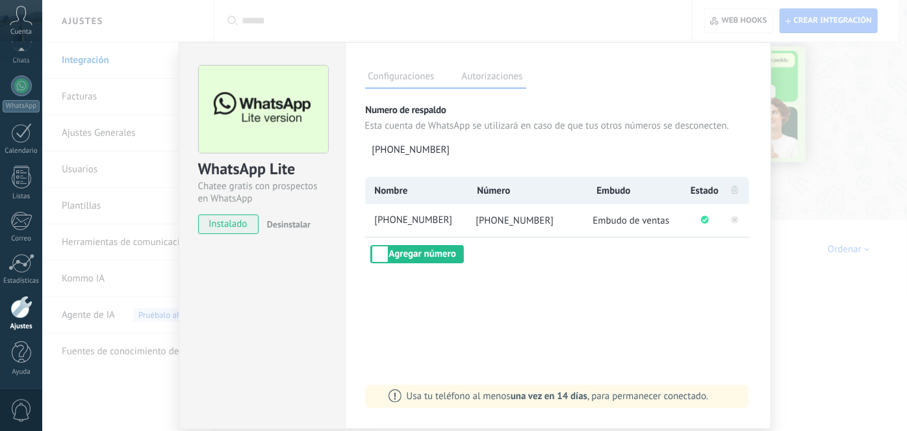
click at [826, 142] on div "WhatsApp Lite Chatee gratis con prospectos en WhatsApp instalado Desinstalar Co…" at bounding box center [474, 215] width 865 height 431
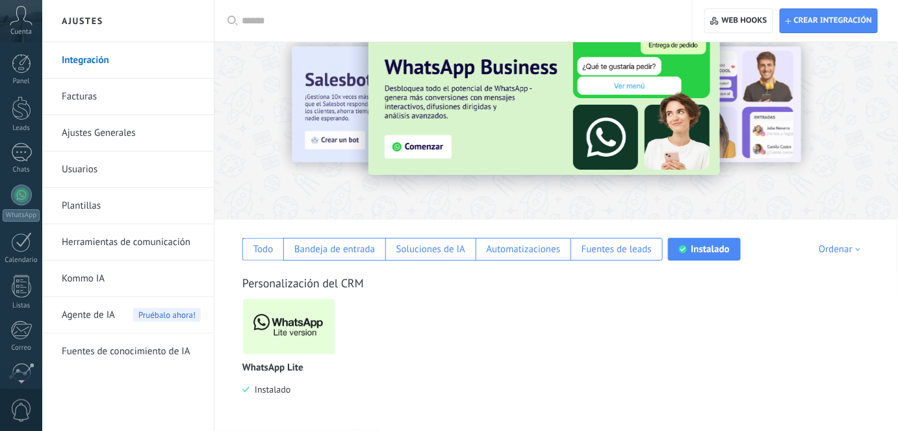
scroll to position [109, 0]
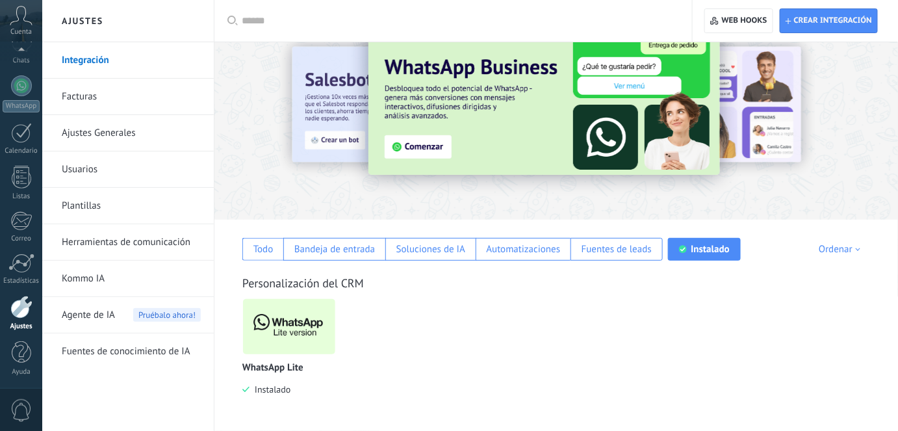
click at [307, 331] on img at bounding box center [289, 326] width 92 height 63
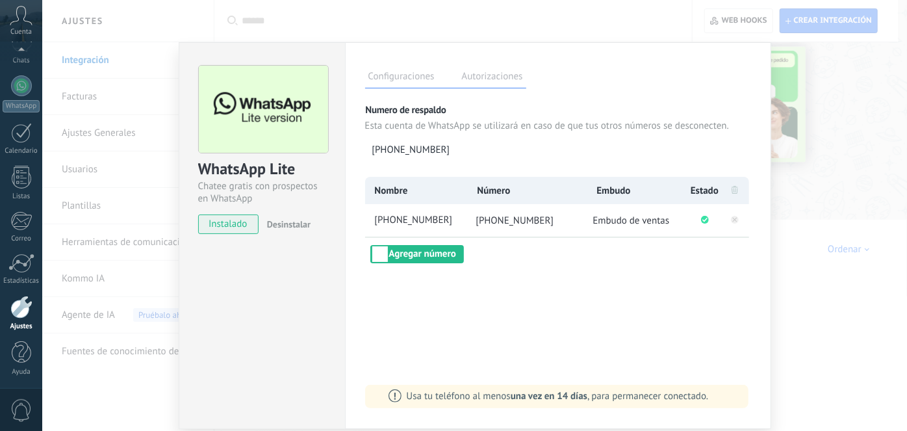
click at [838, 251] on div "WhatsApp Lite Chatee gratis con prospectos en WhatsApp instalado Desinstalar Co…" at bounding box center [474, 215] width 865 height 431
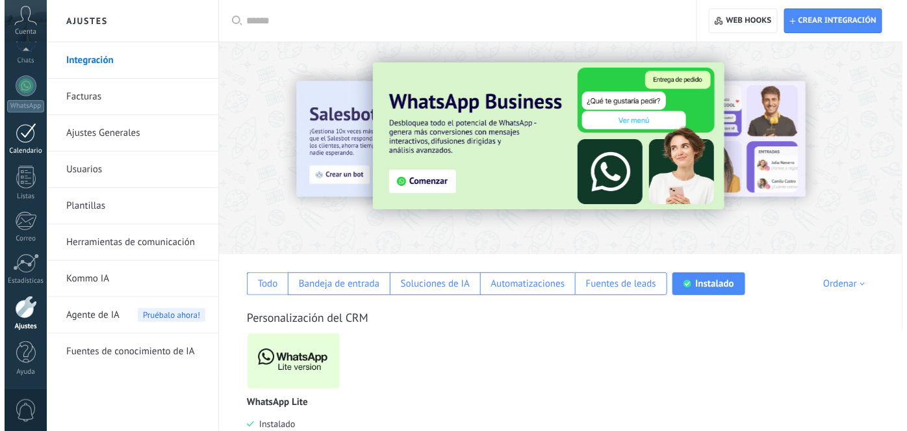
scroll to position [0, 0]
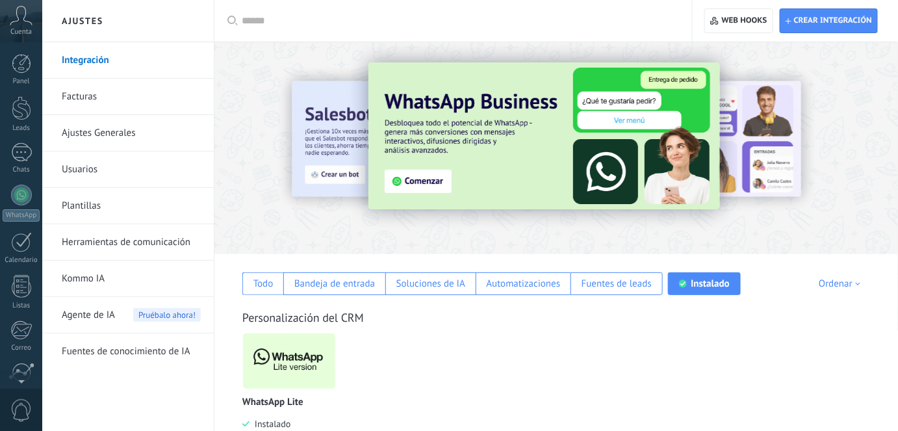
click at [22, 175] on div "Panel Leads 1 Chats WhatsApp Clientes" at bounding box center [21, 276] width 42 height 444
click at [22, 155] on div "1" at bounding box center [21, 152] width 21 height 19
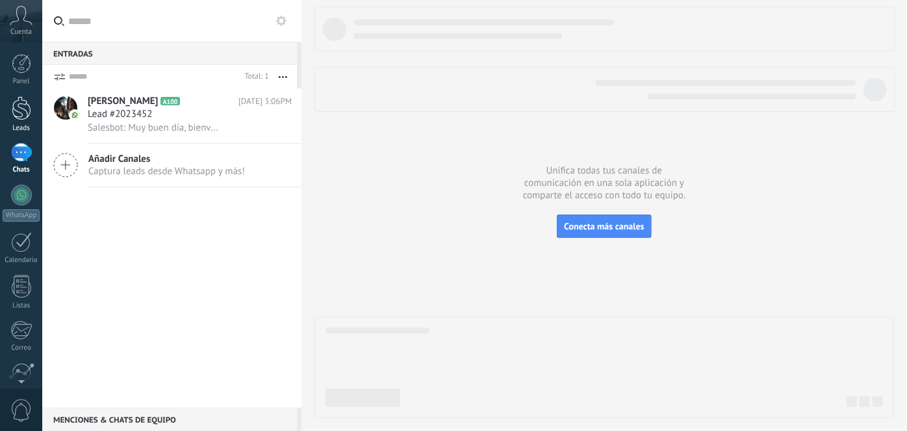
click at [23, 108] on div at bounding box center [21, 108] width 19 height 24
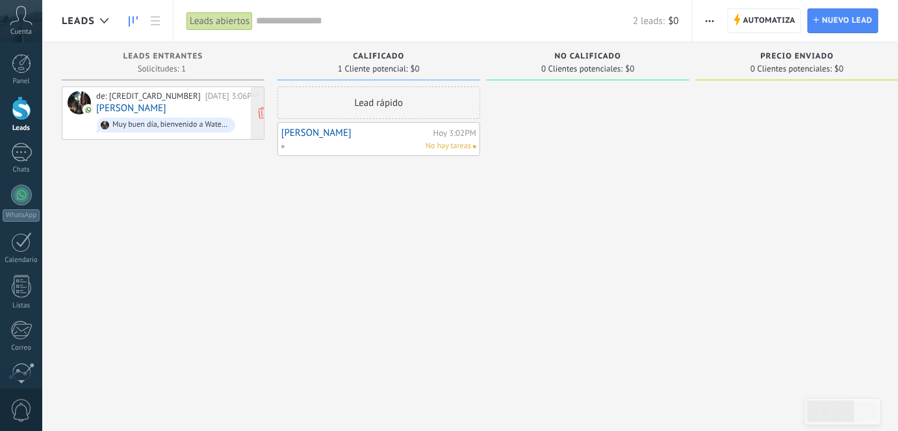
click at [114, 103] on link "Luisa Medina" at bounding box center [131, 108] width 70 height 11
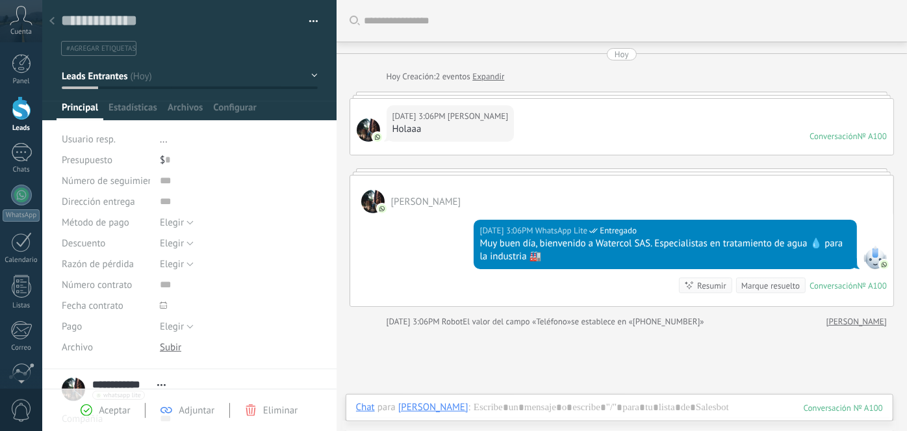
drag, startPoint x: 465, startPoint y: 199, endPoint x: 682, endPoint y: 313, distance: 244.7
click at [682, 313] on div "Hoy Hoy Creación: 2 eventos Expandir Hoy 3:06PM Luisa Medina Holaaa Conversació…" at bounding box center [622, 188] width 544 height 280
click at [596, 290] on div "Hoy 3:06PM WhatsApp Lite Entregado Muy buen día, bienvenido a Watercol SAS. Esp…" at bounding box center [621, 259] width 543 height 93
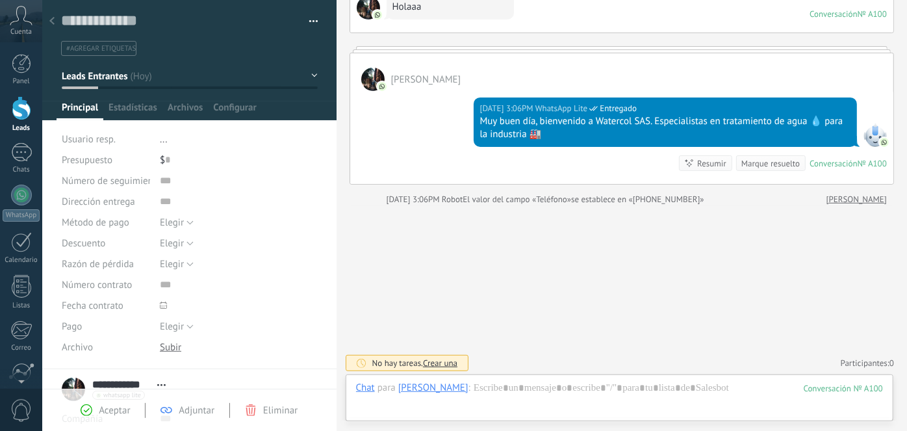
click at [93, 409] on div "Aceptar" at bounding box center [105, 410] width 49 height 12
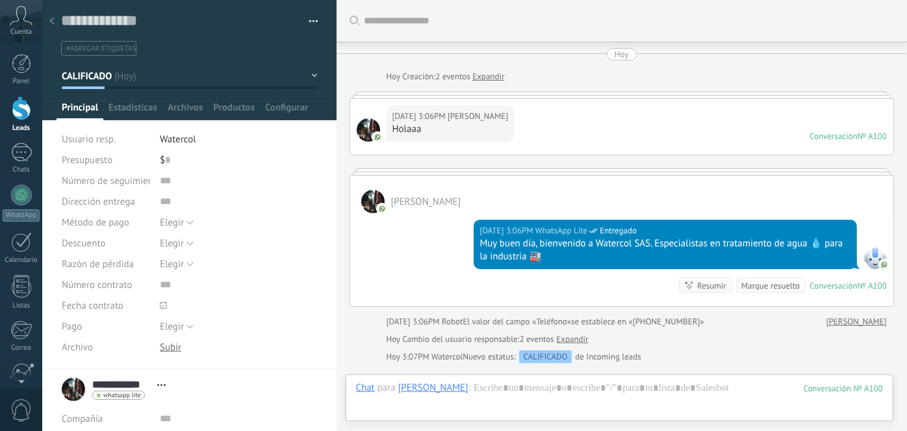
scroll to position [157, 0]
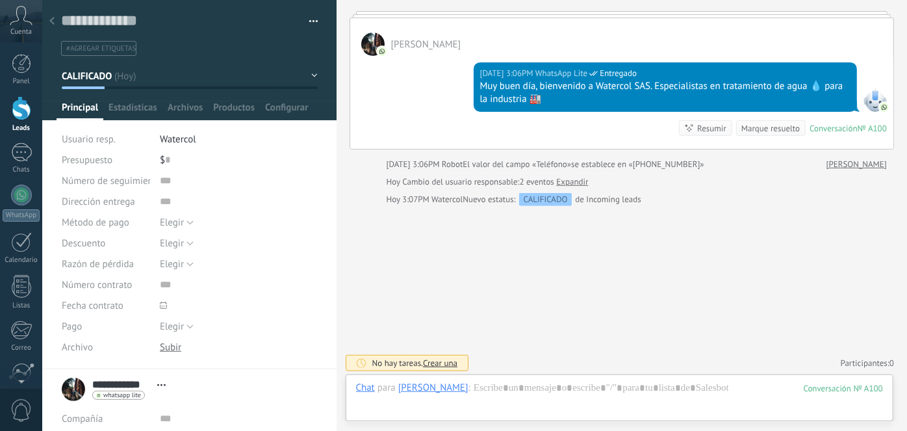
click at [671, 274] on div "Buscar Carga más Hoy Hoy Creación: 2 eventos Expandir Hoy 3:06PM Luisa Medina H…" at bounding box center [622, 138] width 570 height 590
click at [496, 394] on div at bounding box center [619, 400] width 527 height 39
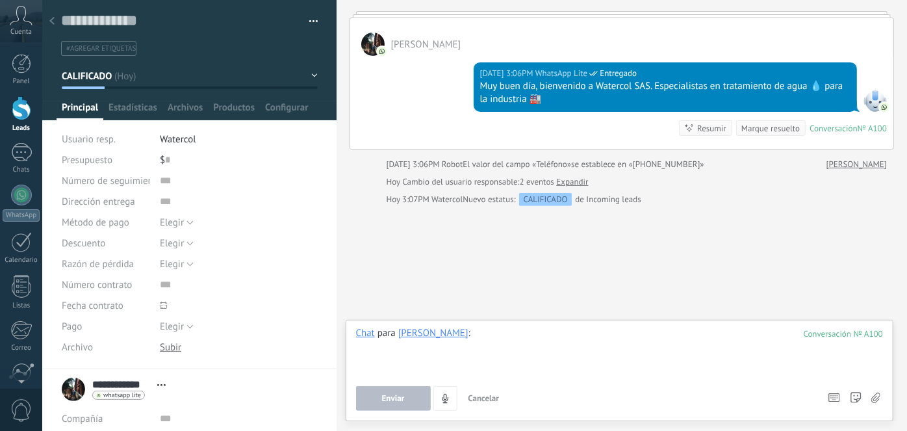
scroll to position [151, 0]
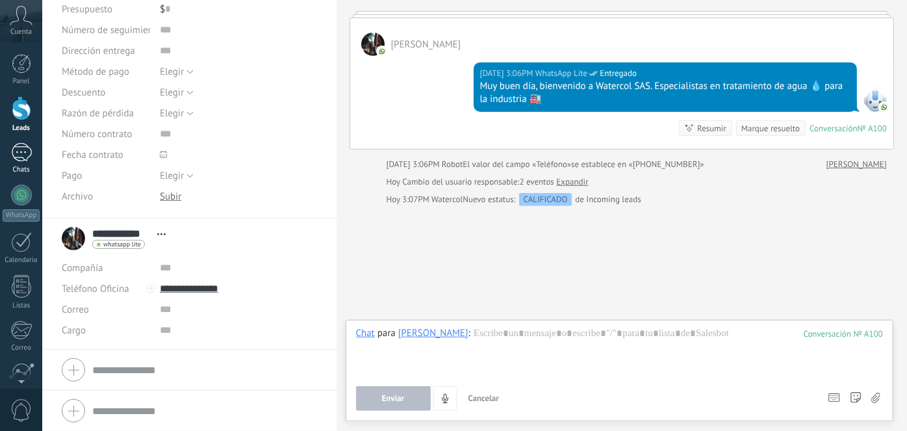
click at [24, 170] on div "Chats" at bounding box center [22, 170] width 38 height 8
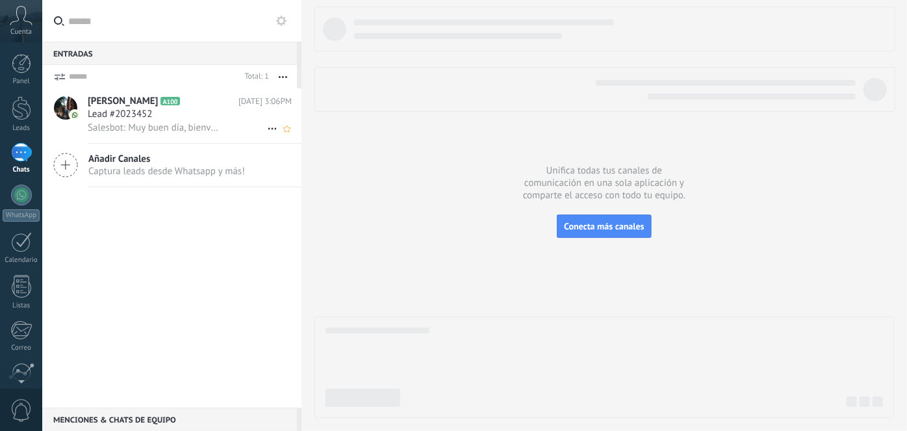
click at [178, 133] on span "Salesbot: Muy buen día, bienvenido a Watercol SAS. Especialistas en tratamiento…" at bounding box center [154, 127] width 133 height 12
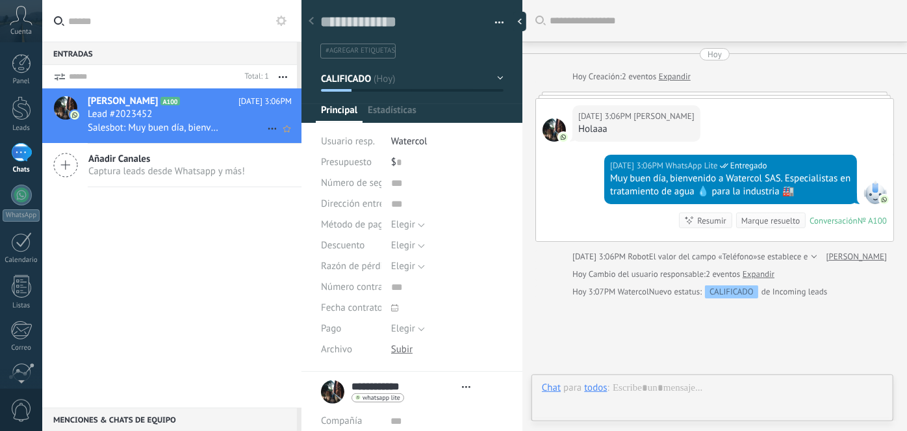
type textarea "**********"
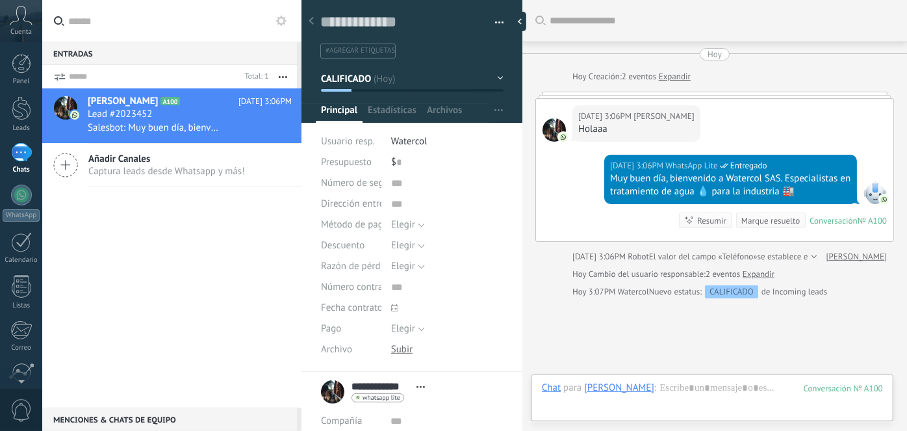
click at [646, 390] on div "Chat para Luisa Medina : 100" at bounding box center [712, 400] width 341 height 39
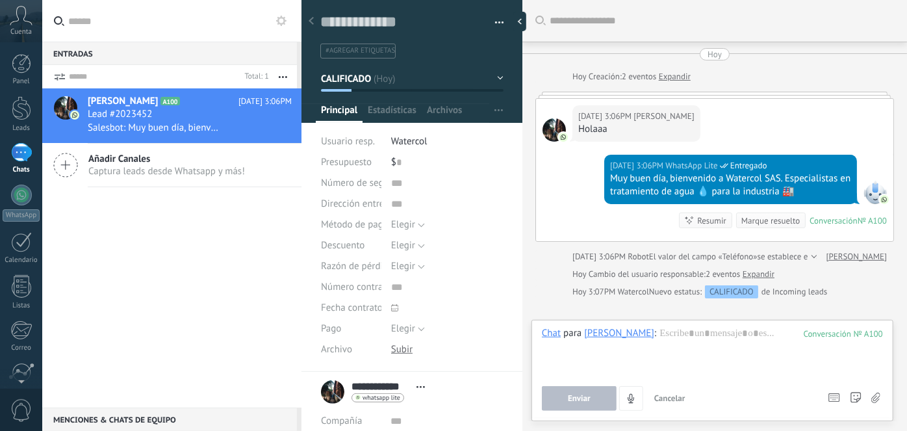
click at [695, 326] on div "Chat Correo Nota Tarea Chat para Luisa Medina : 100 Enviar Cancelar Rastrear cl…" at bounding box center [712, 370] width 362 height 101
click at [695, 332] on div at bounding box center [712, 351] width 341 height 49
click at [600, 390] on button "Enviar" at bounding box center [579, 398] width 75 height 25
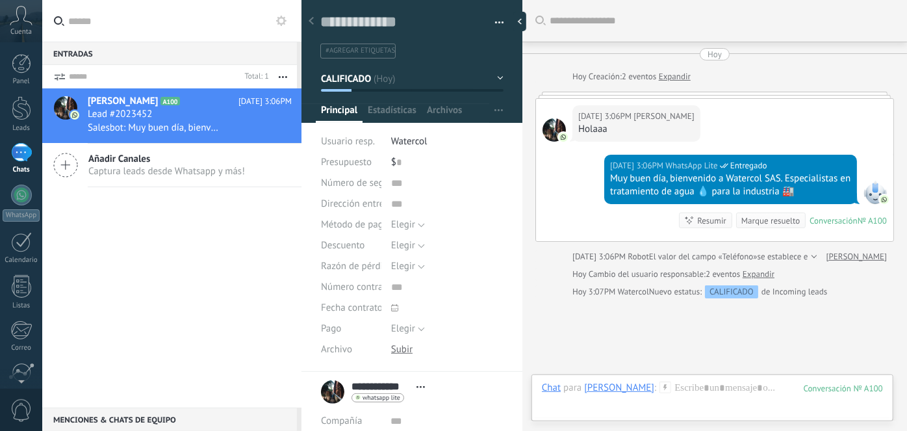
scroll to position [93, 0]
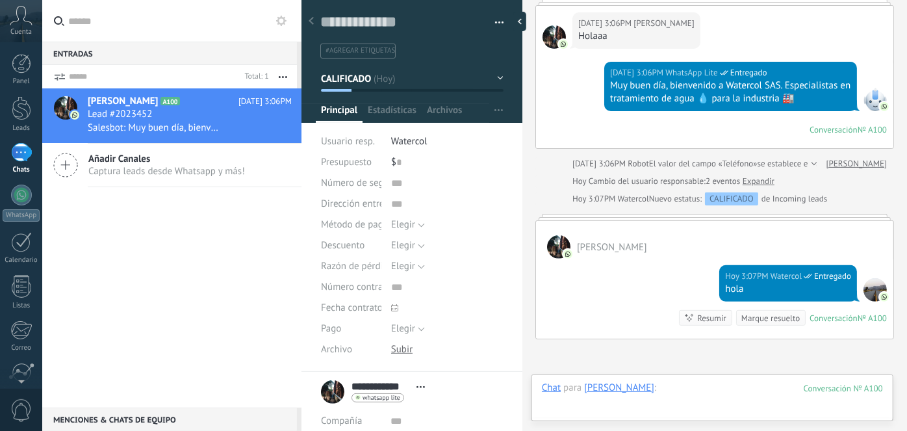
click at [703, 387] on div at bounding box center [712, 400] width 341 height 39
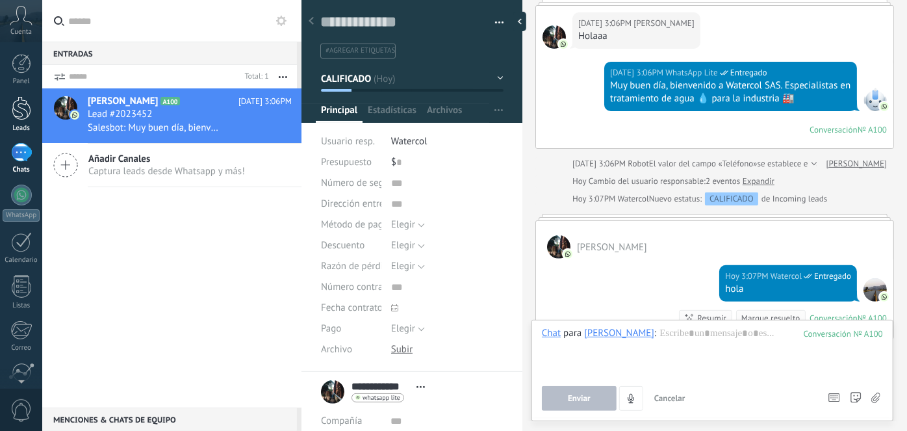
click at [32, 107] on link "Leads" at bounding box center [21, 114] width 42 height 36
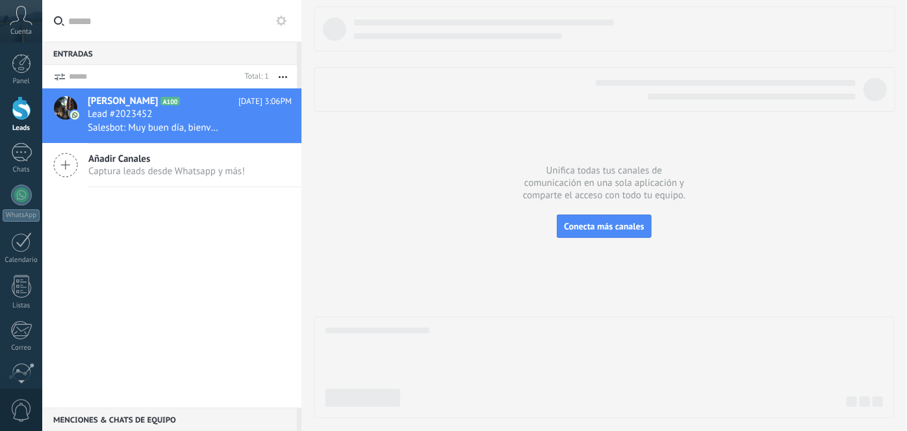
click at [22, 120] on link "Leads" at bounding box center [21, 114] width 42 height 36
click at [25, 153] on div "1" at bounding box center [21, 152] width 21 height 19
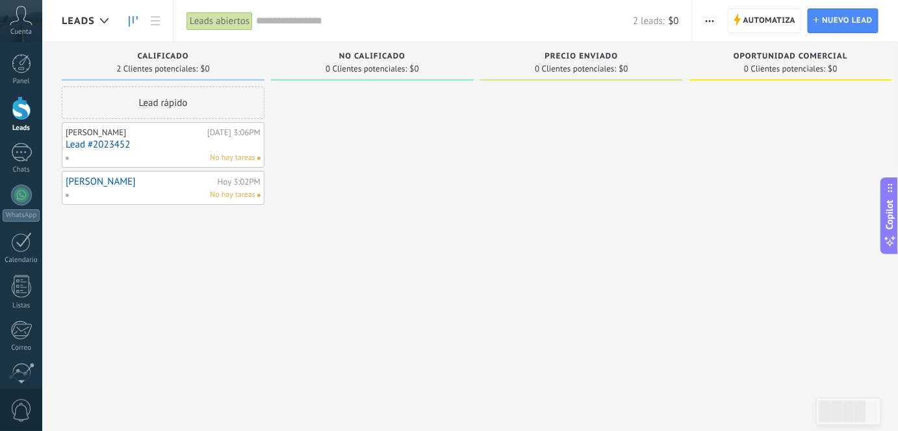
drag, startPoint x: 78, startPoint y: 179, endPoint x: 216, endPoint y: 157, distance: 139.5
click at [78, 179] on link "luisa" at bounding box center [140, 181] width 149 height 11
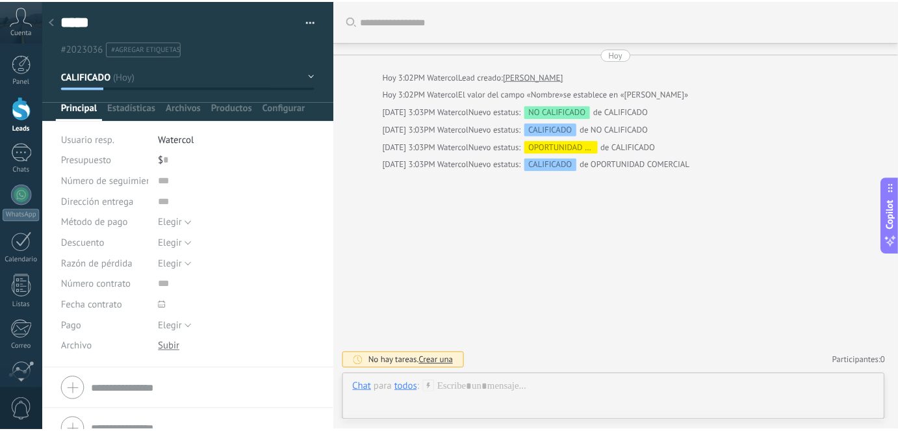
scroll to position [19, 0]
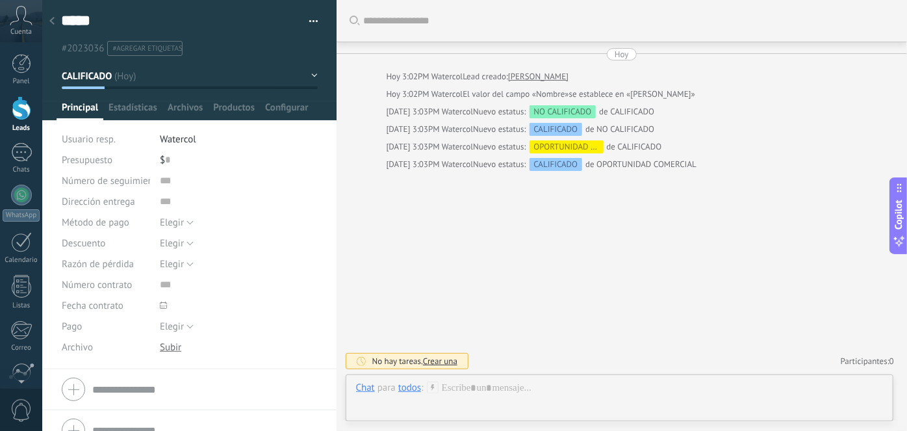
click at [309, 18] on button "button" at bounding box center [309, 21] width 19 height 19
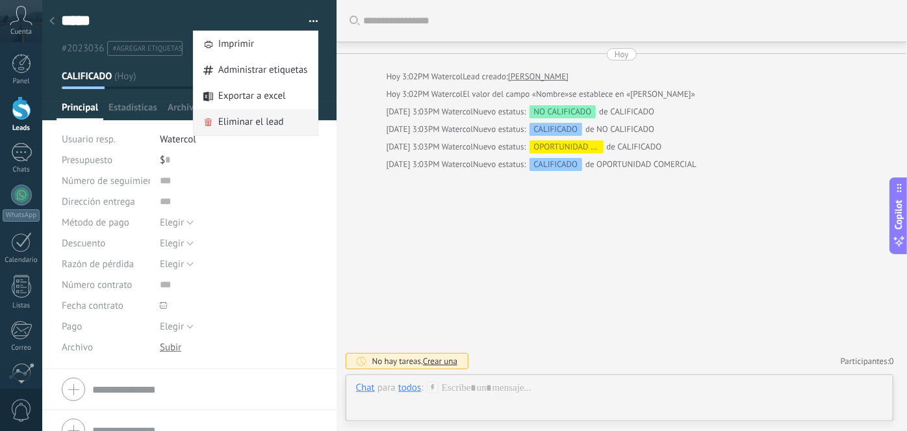
click at [275, 118] on span "Eliminar el lead" at bounding box center [251, 122] width 66 height 26
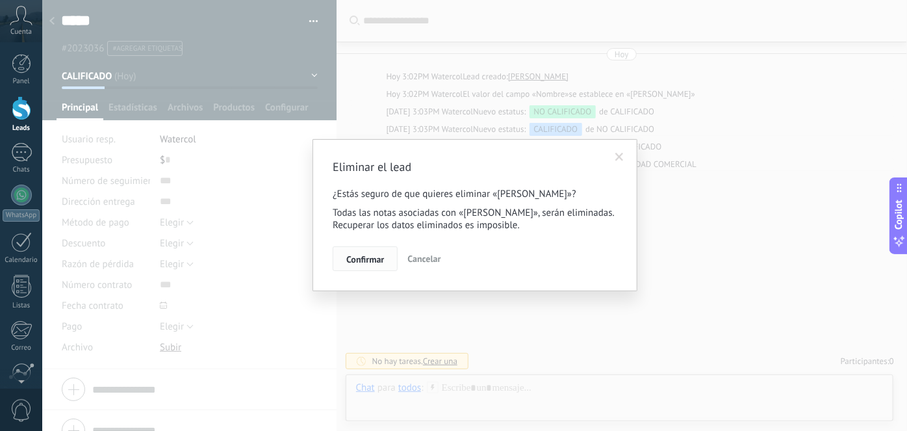
click at [360, 260] on span "Confirmar" at bounding box center [365, 259] width 38 height 9
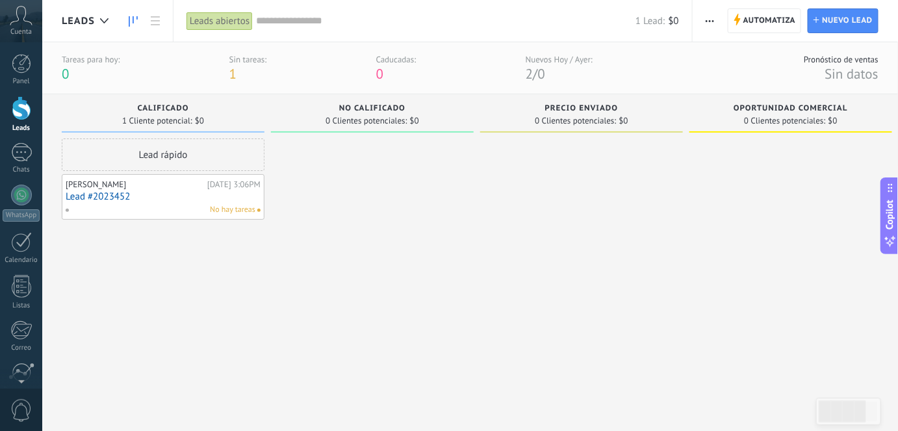
click at [377, 270] on div at bounding box center [372, 268] width 203 height 261
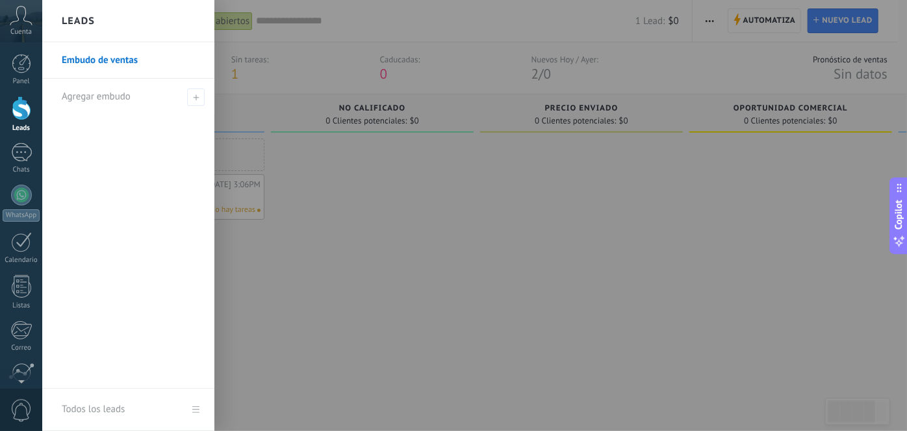
click at [718, 266] on div at bounding box center [495, 215] width 907 height 431
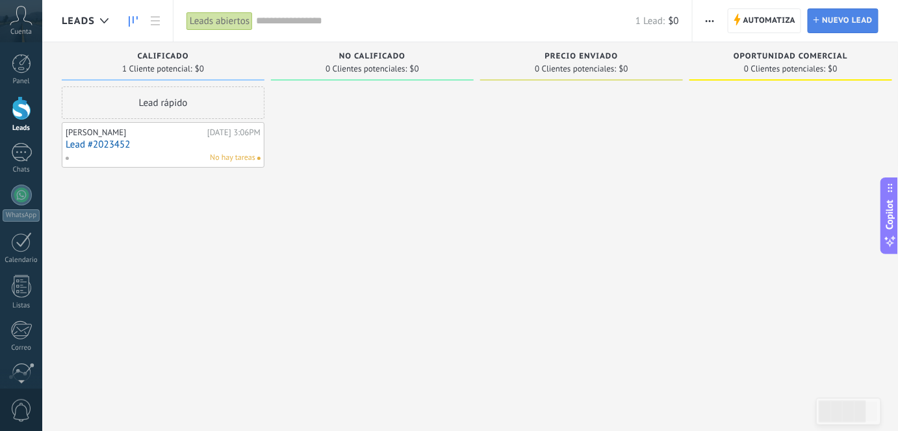
click at [843, 19] on span "Nuevo lead" at bounding box center [847, 20] width 51 height 23
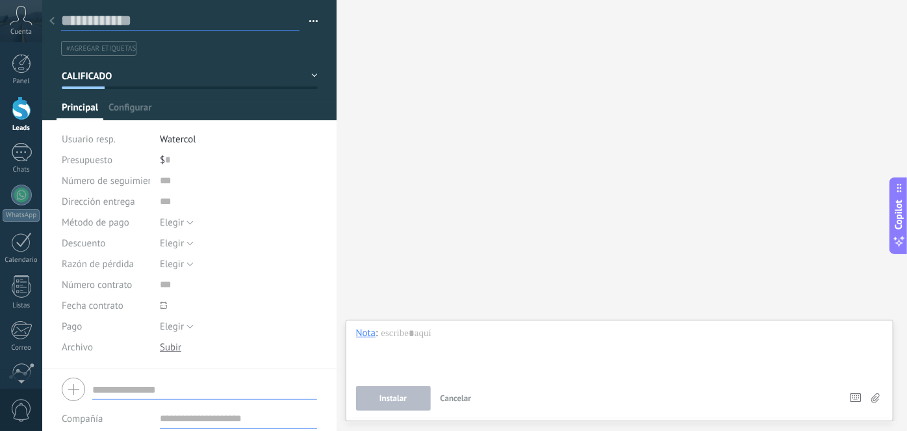
click at [153, 23] on input "text" at bounding box center [180, 20] width 238 height 19
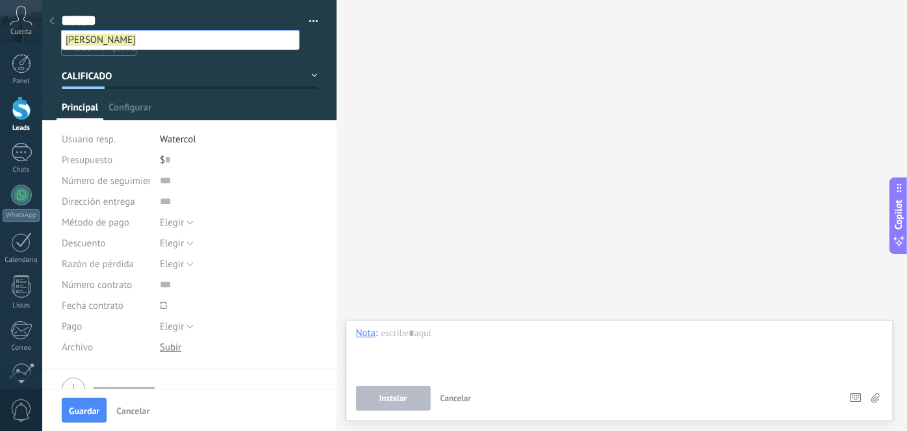
type input "*****"
click at [253, 59] on div at bounding box center [189, 60] width 295 height 120
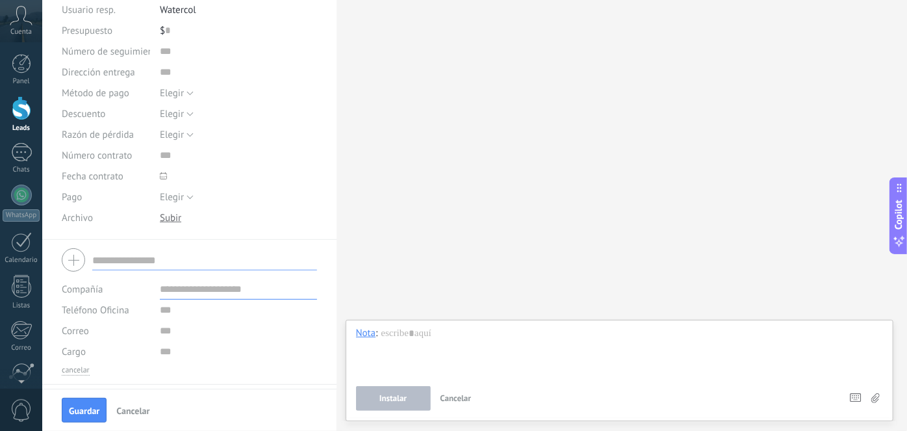
scroll to position [166, 0]
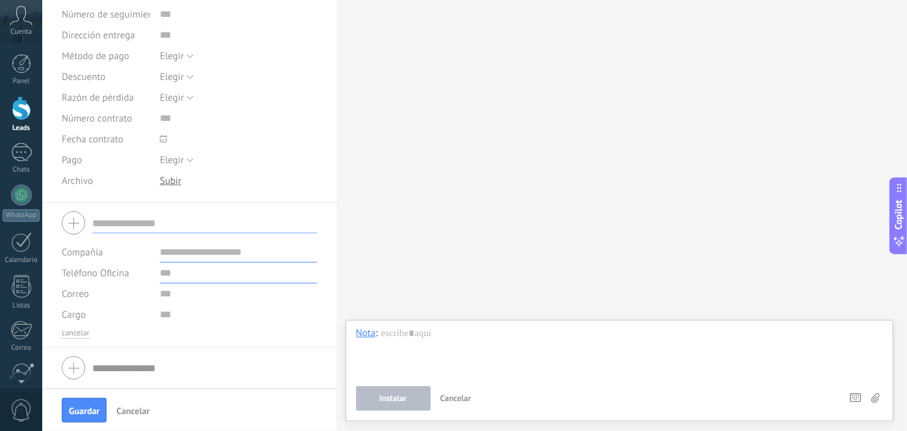
click at [203, 275] on input "text" at bounding box center [238, 272] width 157 height 21
type input "**********"
click at [86, 414] on span "Guardar" at bounding box center [84, 410] width 31 height 9
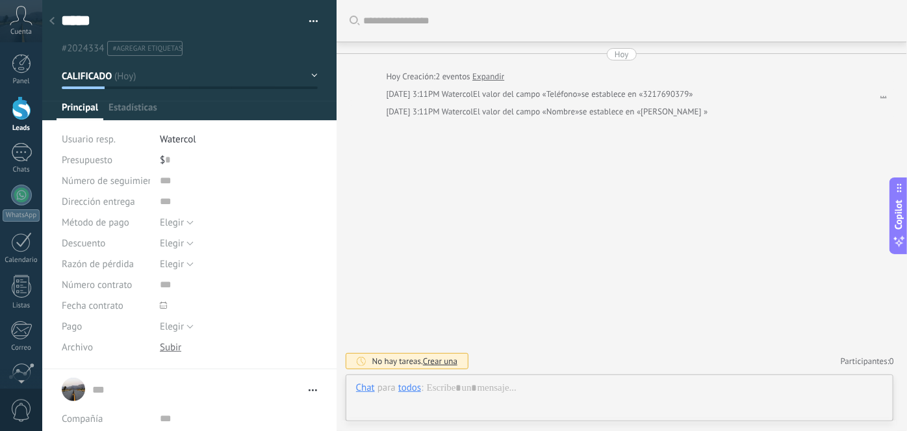
type textarea "*****"
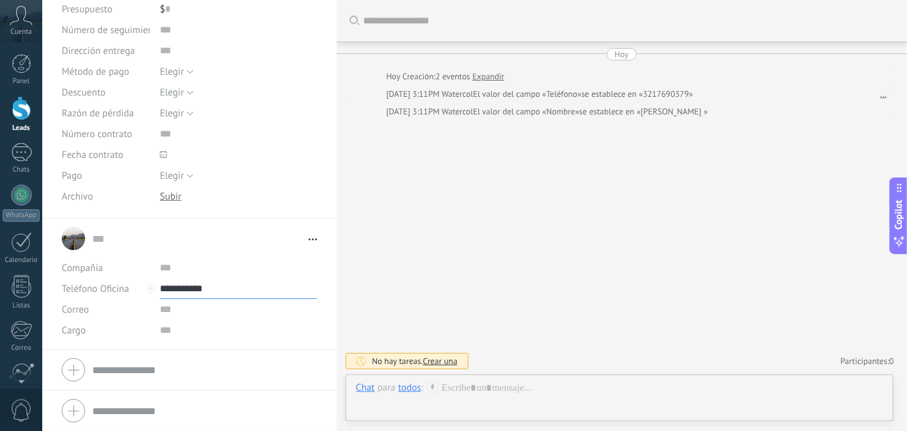
click at [190, 288] on input "**********" at bounding box center [238, 288] width 157 height 21
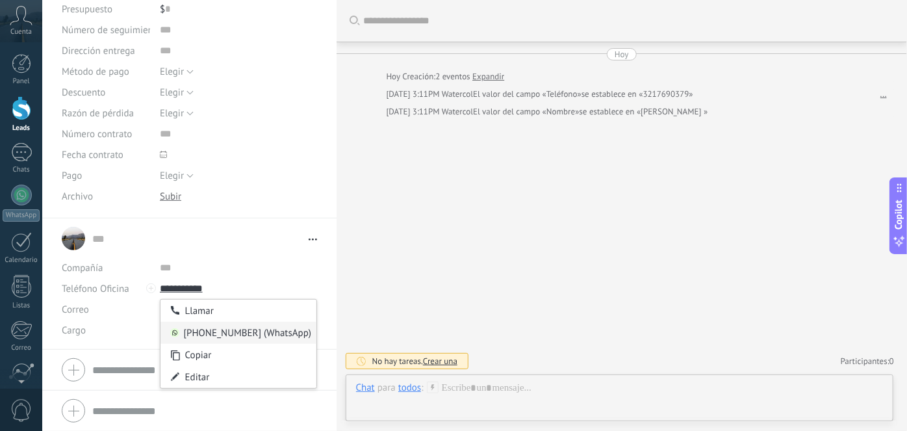
type input "**********"
click at [192, 328] on div "573182140323 (WhatsApp)" at bounding box center [238, 333] width 156 height 22
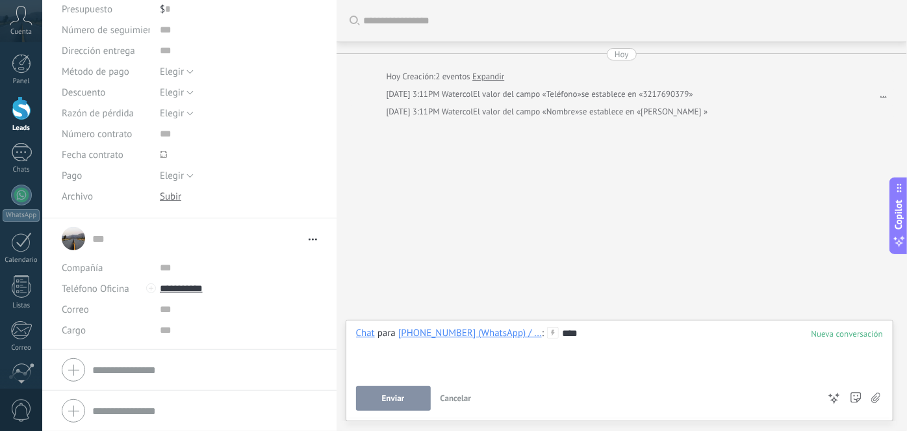
click at [373, 408] on button "Enviar" at bounding box center [393, 398] width 75 height 25
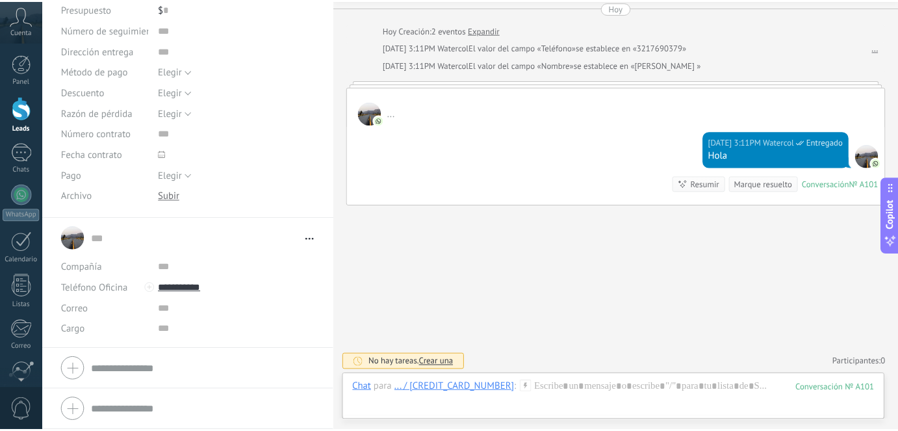
scroll to position [0, 0]
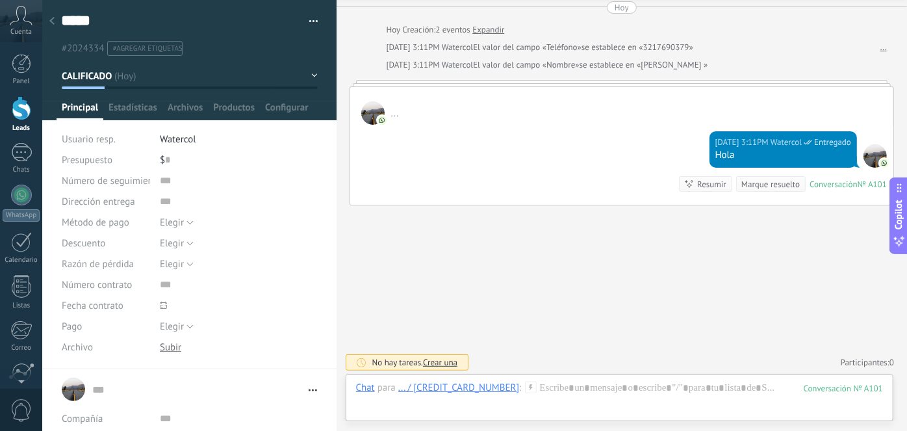
click at [12, 114] on div at bounding box center [21, 108] width 19 height 24
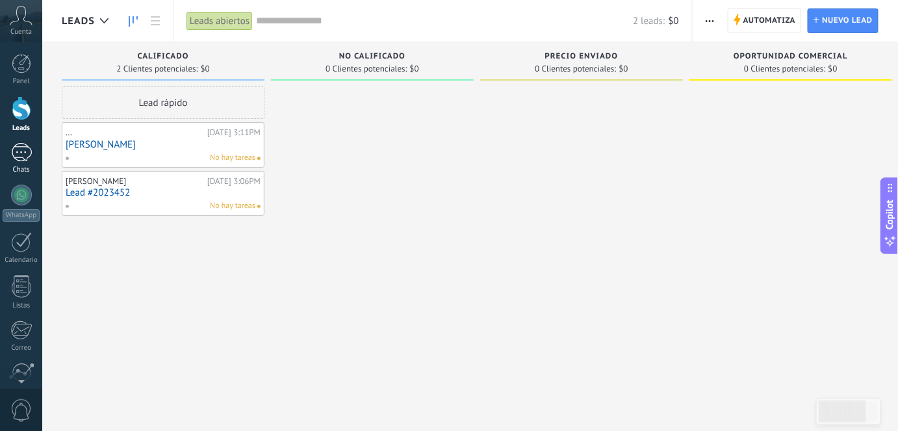
click at [25, 155] on div at bounding box center [21, 152] width 21 height 19
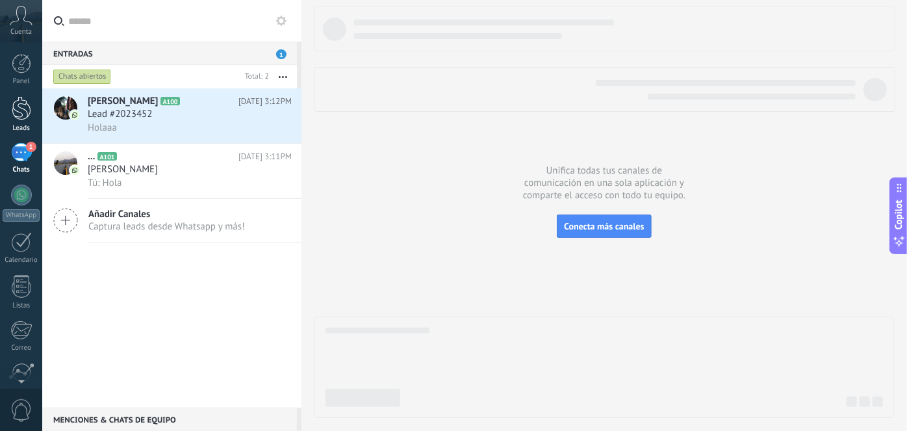
click at [24, 116] on div at bounding box center [21, 108] width 19 height 24
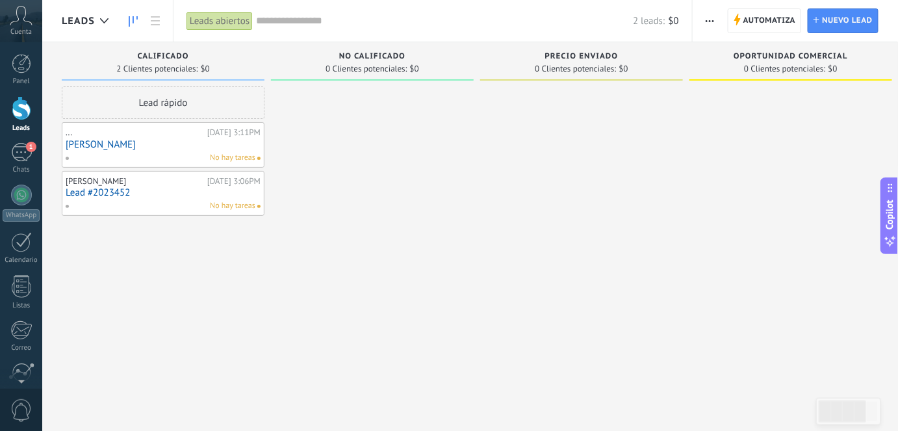
scroll to position [109, 0]
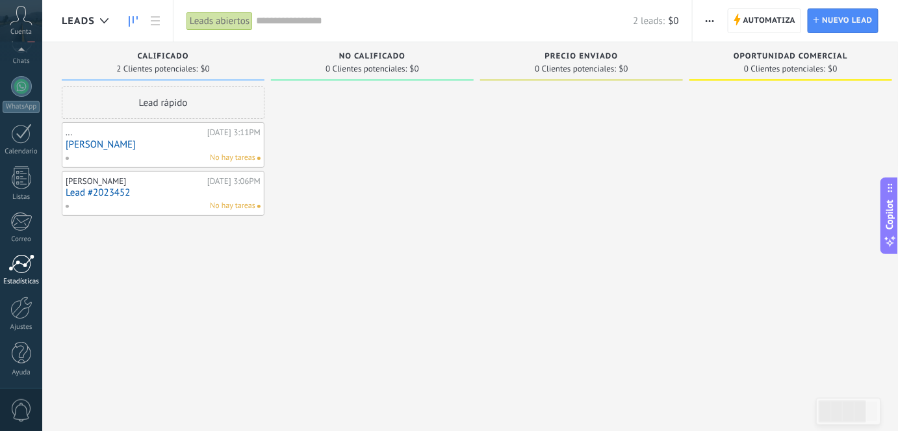
click at [29, 264] on div at bounding box center [21, 263] width 26 height 19
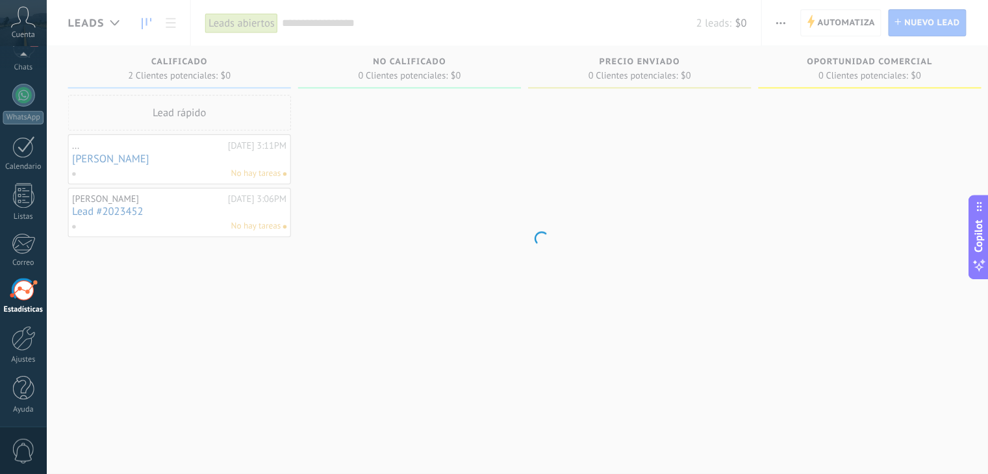
scroll to position [109, 0]
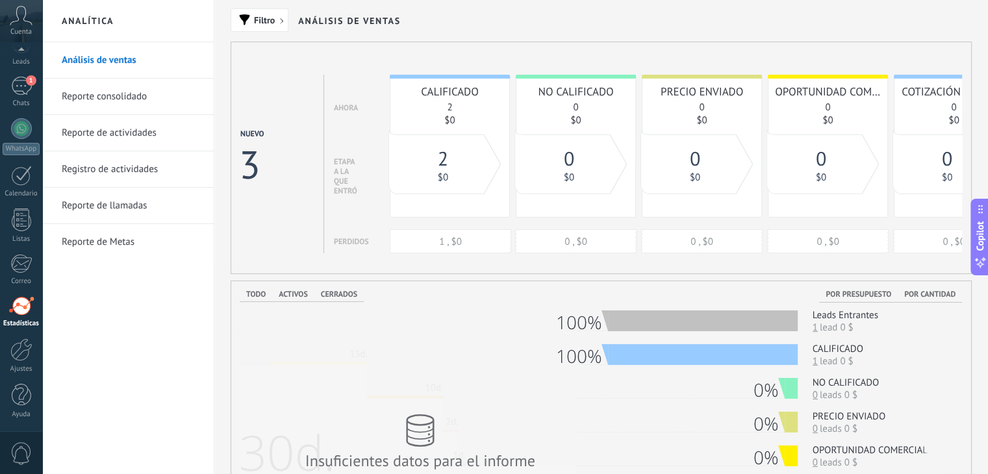
type textarea "*****"
drag, startPoint x: 901, startPoint y: 2, endPoint x: 746, endPoint y: 15, distance: 155.8
click at [746, 15] on div "Filtro Análisis de ventas" at bounding box center [601, 21] width 741 height 42
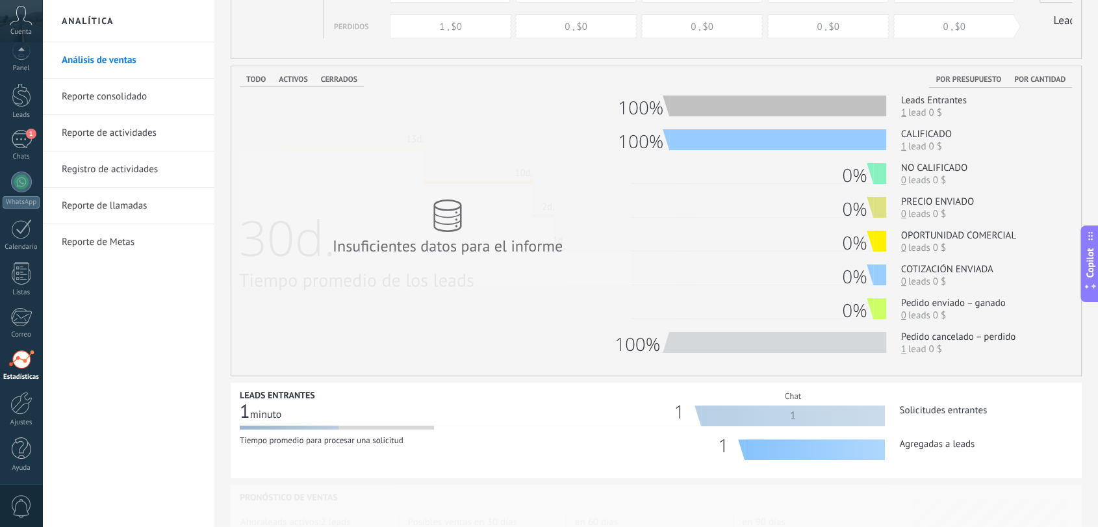
drag, startPoint x: 990, startPoint y: 0, endPoint x: 170, endPoint y: 322, distance: 880.4
click at [170, 322] on div "Análisis de ventas Reporte consolidado Reporte de actividades Registro de activ…" at bounding box center [128, 284] width 172 height 485
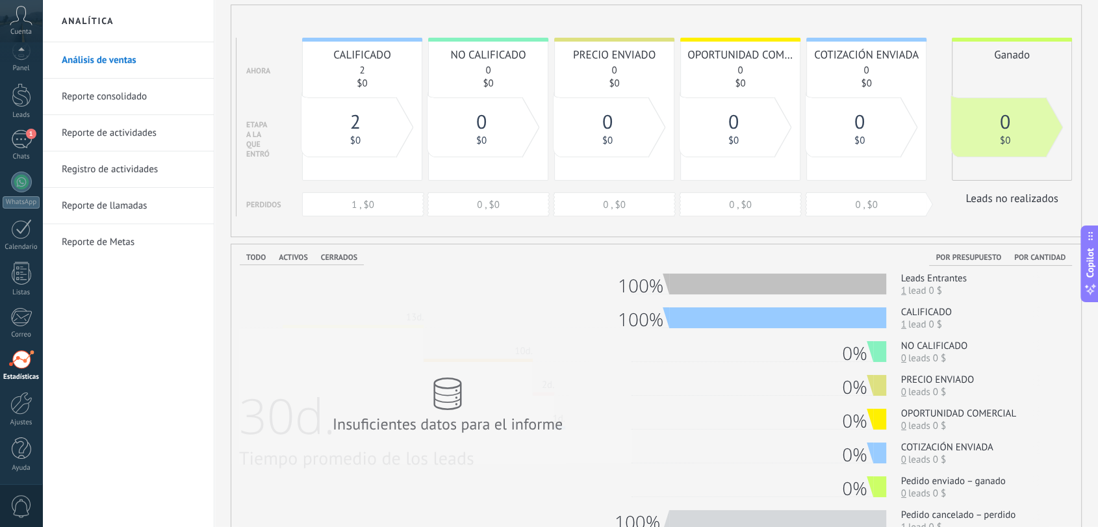
scroll to position [0, 0]
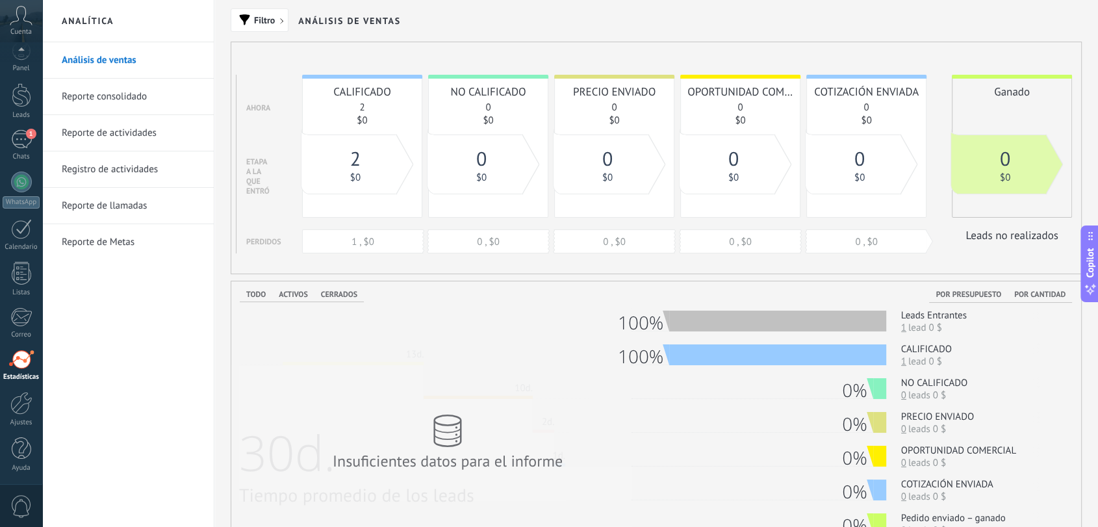
click at [101, 94] on link "Reporte consolidado" at bounding box center [131, 97] width 139 height 36
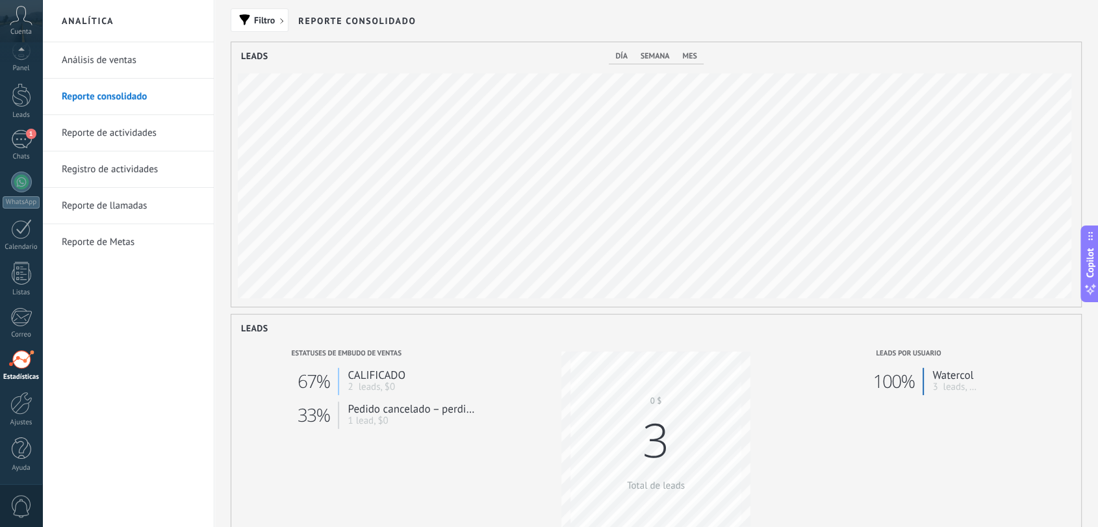
scroll to position [264, 849]
drag, startPoint x: 961, startPoint y: 70, endPoint x: 90, endPoint y: 64, distance: 870.7
click at [98, 77] on link "Análisis de ventas" at bounding box center [131, 60] width 139 height 36
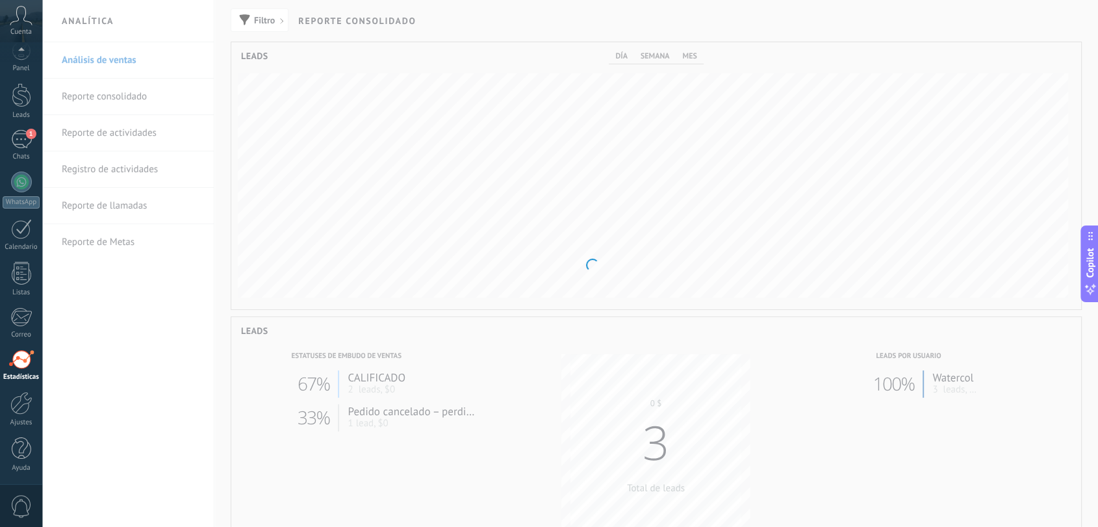
click at [84, 53] on body ".abccls-1,.abccls-2{fill-rule:evenodd}.abccls-2{fill:#fff} .abfcls-1{fill:none}…" at bounding box center [549, 263] width 1098 height 527
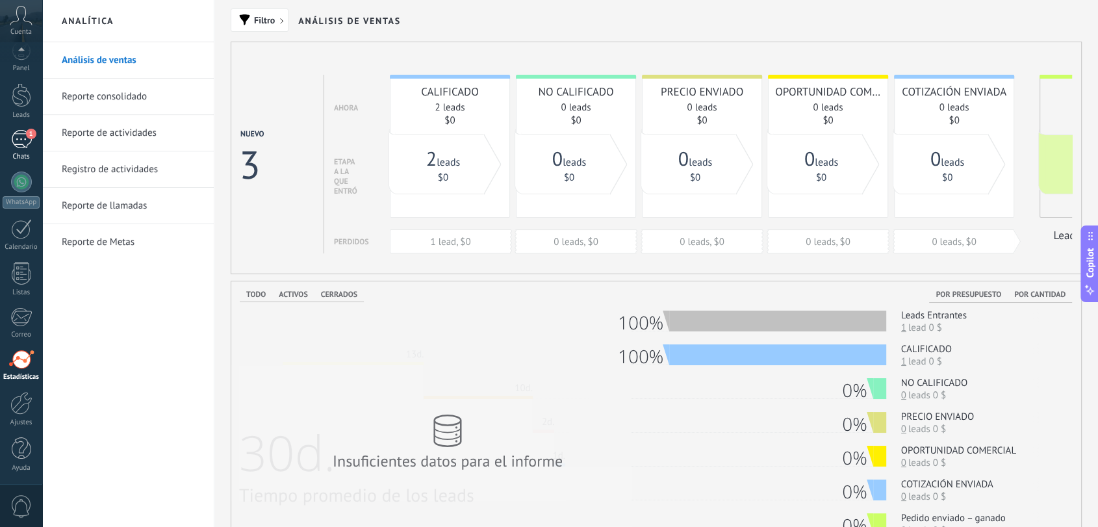
click at [20, 145] on div "1" at bounding box center [21, 139] width 21 height 19
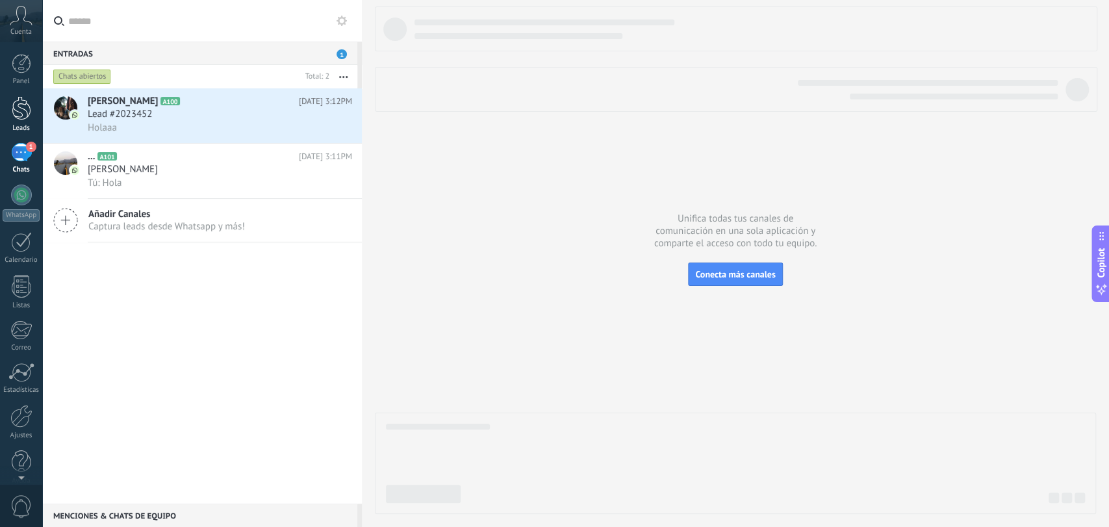
click at [28, 120] on link "Leads" at bounding box center [21, 114] width 42 height 36
